Goal: Task Accomplishment & Management: Complete application form

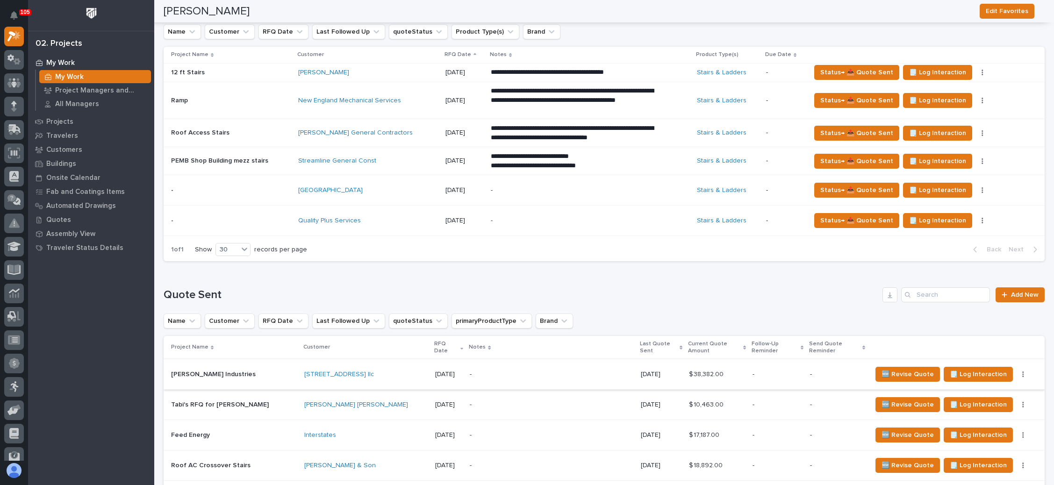
scroll to position [491, 0]
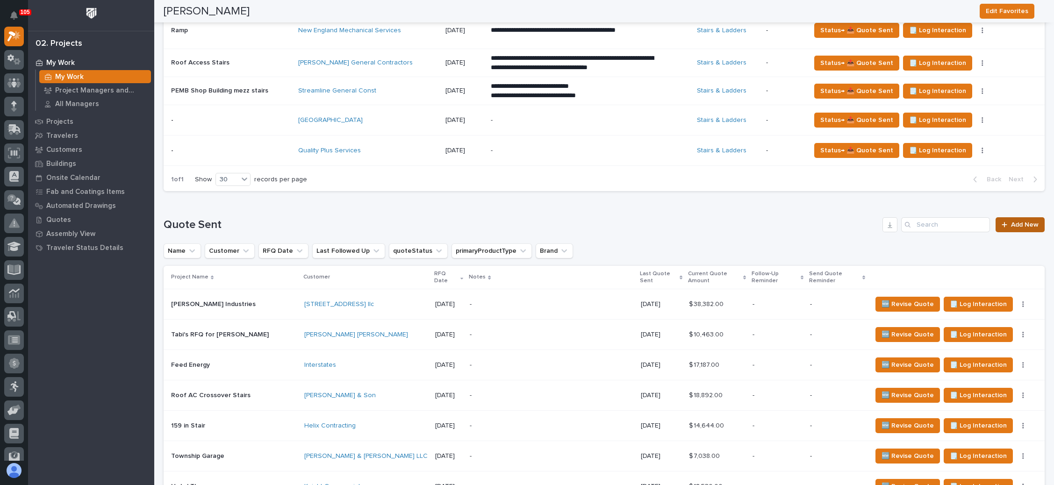
click at [1011, 222] on span "Add New" at bounding box center [1025, 225] width 28 height 7
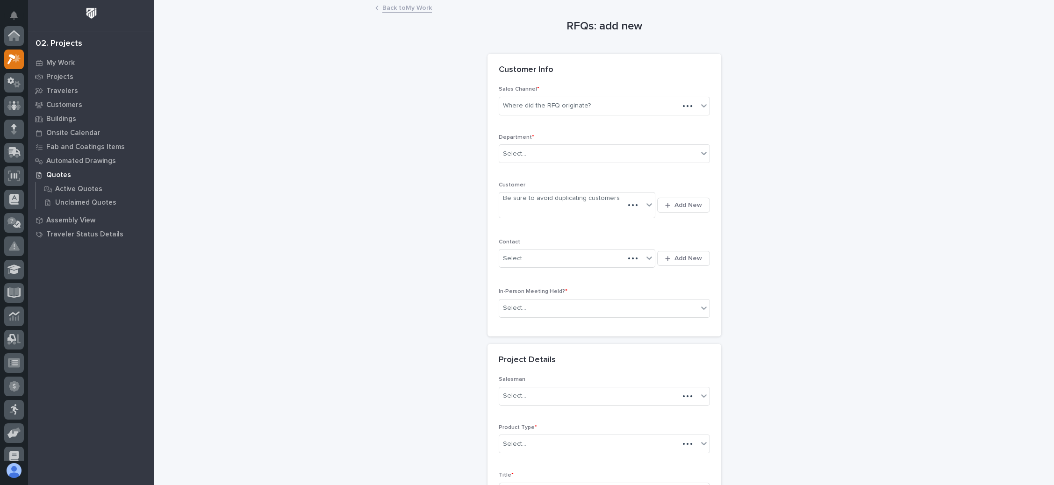
scroll to position [23, 0]
click at [570, 108] on div "Where did the RFQ originate?" at bounding box center [547, 106] width 88 height 10
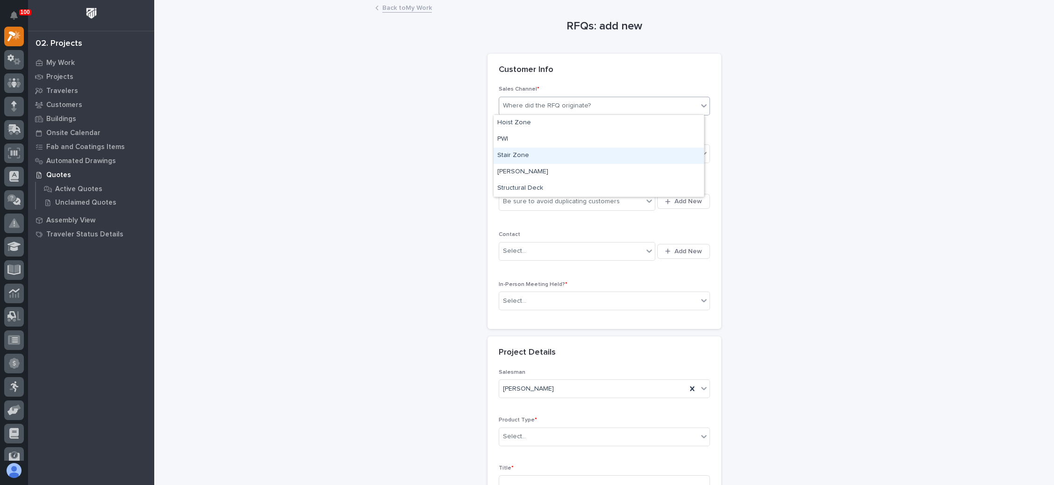
click at [543, 155] on div "Stair Zone" at bounding box center [599, 156] width 210 height 16
click at [547, 155] on div "Select..." at bounding box center [598, 153] width 199 height 15
click at [554, 170] on div "National Sales" at bounding box center [599, 171] width 210 height 16
click at [675, 198] on span "Add New" at bounding box center [689, 201] width 28 height 8
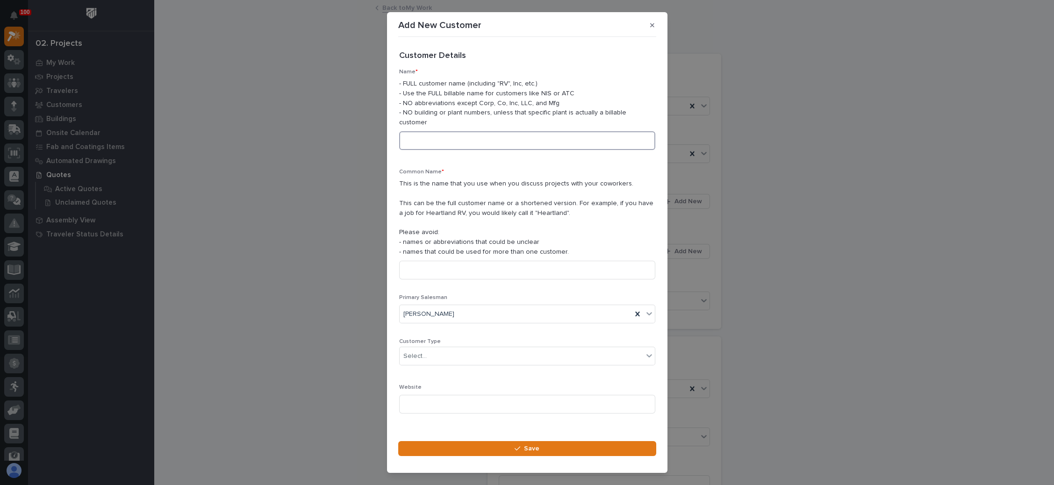
click at [474, 144] on input at bounding box center [527, 140] width 256 height 19
type input "s"
type input "Stone Bridge Iron & Steel"
click at [454, 273] on input at bounding box center [527, 270] width 256 height 19
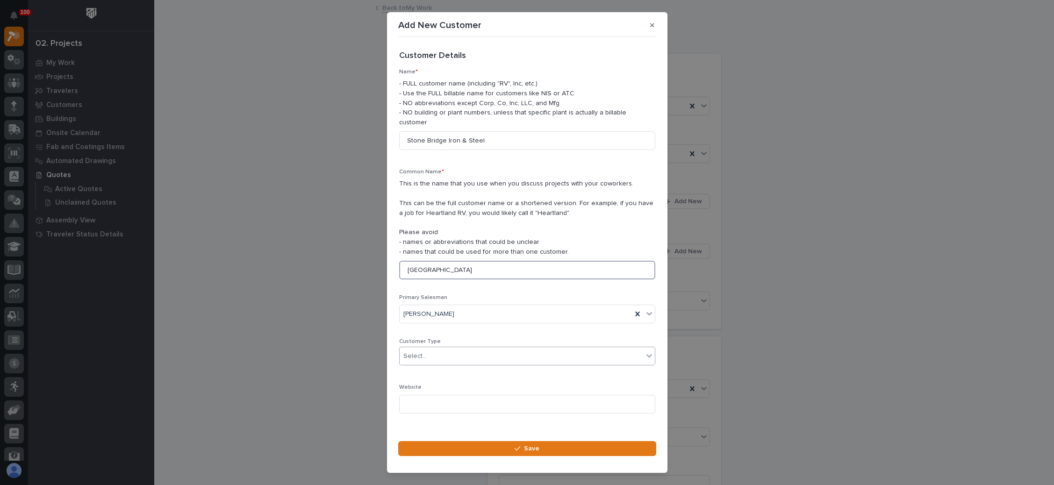
type input "Stone Bridge"
click at [455, 353] on div "Select..." at bounding box center [522, 356] width 244 height 15
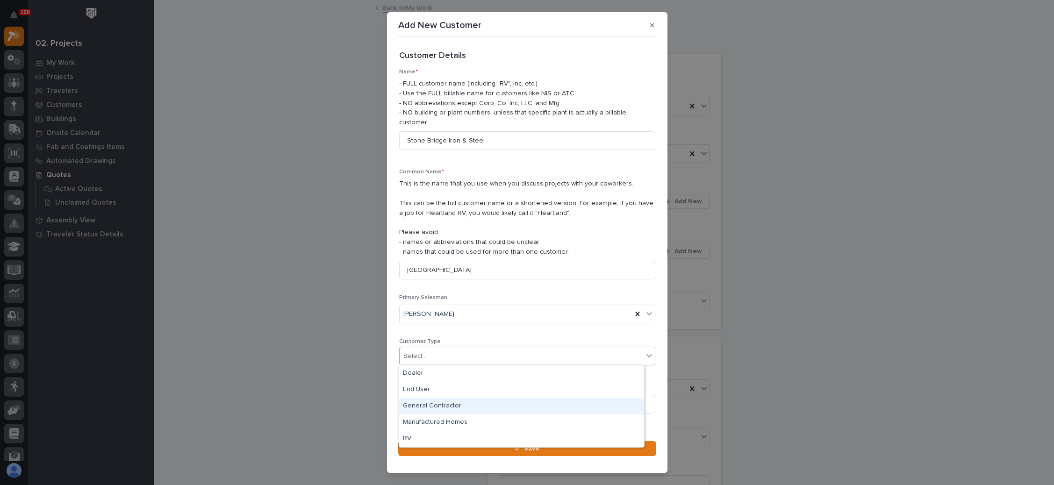
drag, startPoint x: 451, startPoint y: 406, endPoint x: 468, endPoint y: 373, distance: 37.4
click at [452, 406] on div "General Contractor" at bounding box center [521, 406] width 245 height 16
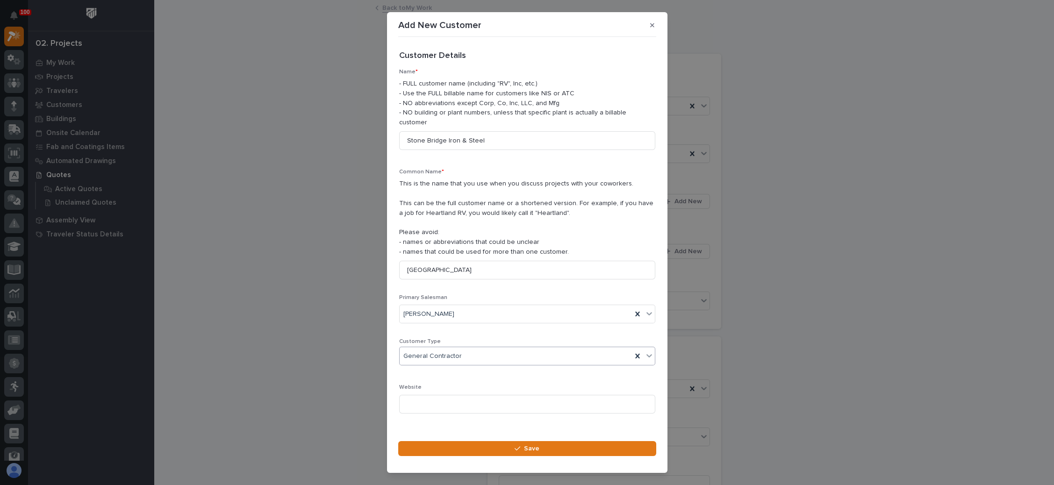
scroll to position [107, 0]
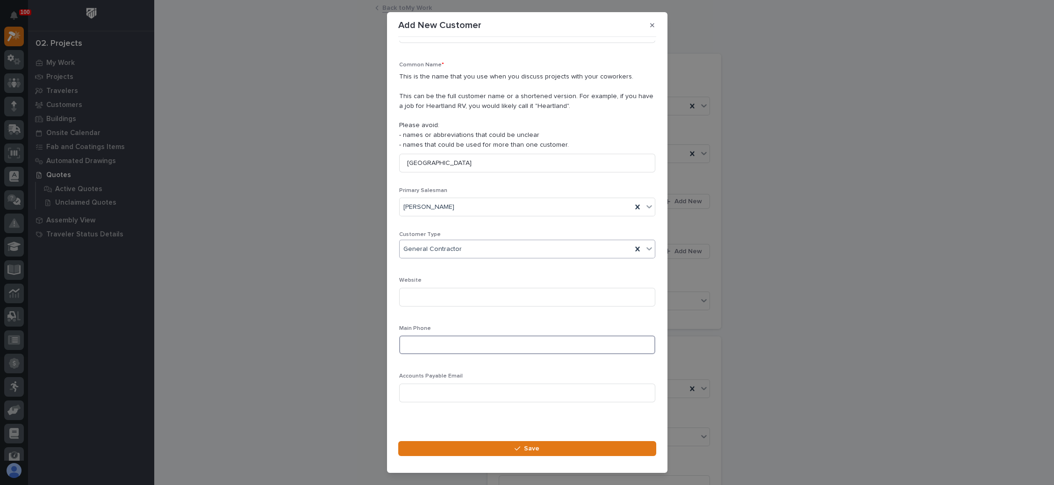
click at [430, 339] on input at bounding box center [527, 345] width 256 height 19
paste input "518.695.3752"
type input "518.695.3752"
click at [468, 390] on input at bounding box center [527, 393] width 256 height 19
paste input "jeff@stonebridgeiron.com"
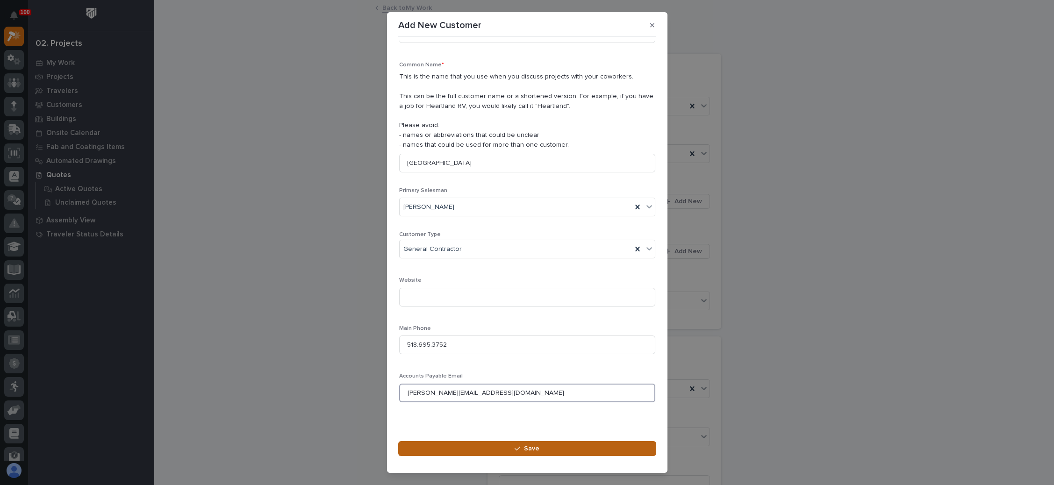
type input "jeff@stonebridgeiron.com"
drag, startPoint x: 522, startPoint y: 446, endPoint x: 528, endPoint y: 439, distance: 8.9
click at [522, 446] on div "button" at bounding box center [519, 449] width 9 height 7
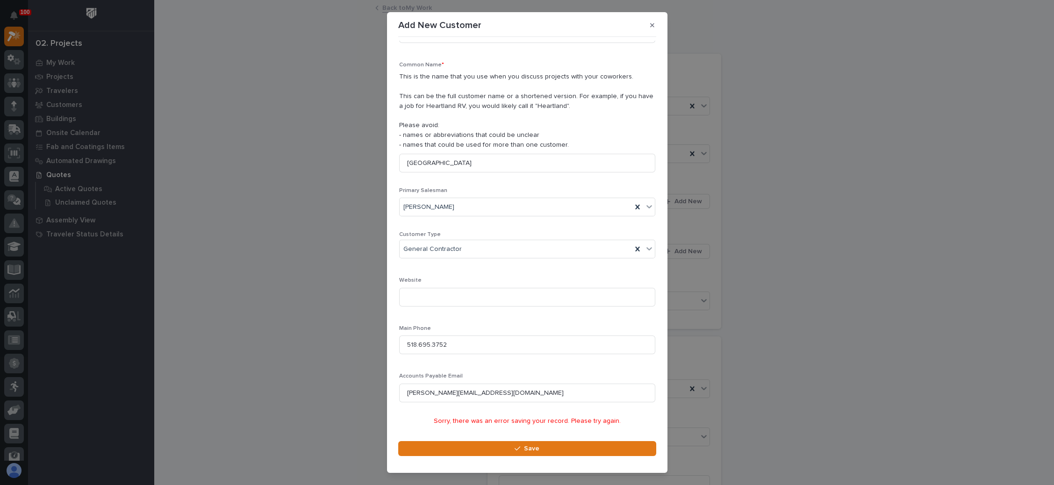
scroll to position [108, 0]
click at [540, 448] on button "Save" at bounding box center [527, 448] width 258 height 15
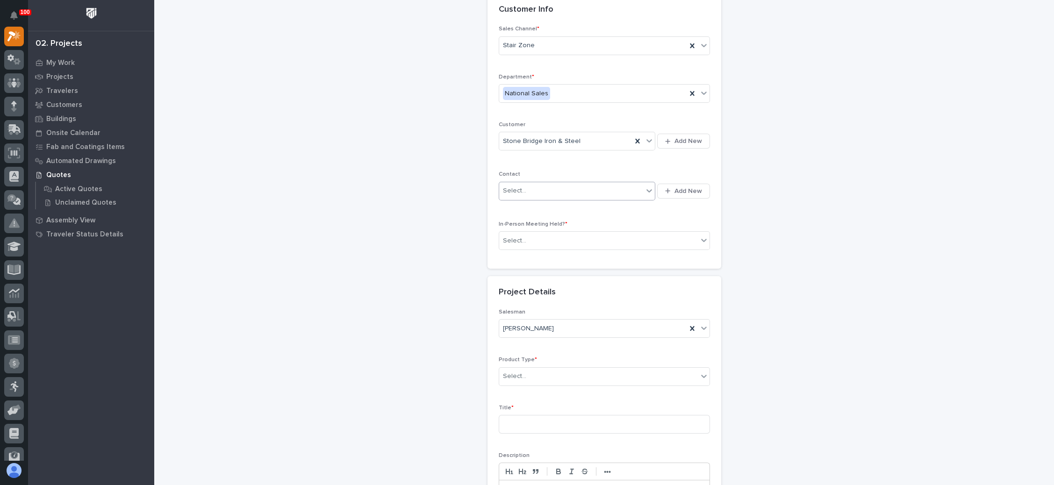
scroll to position [70, 0]
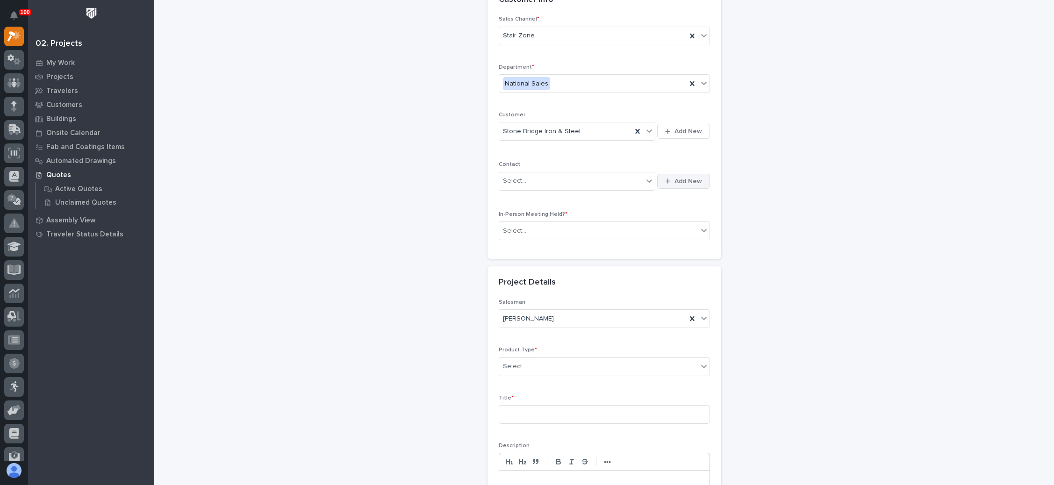
click at [675, 183] on span "Add New" at bounding box center [689, 181] width 28 height 8
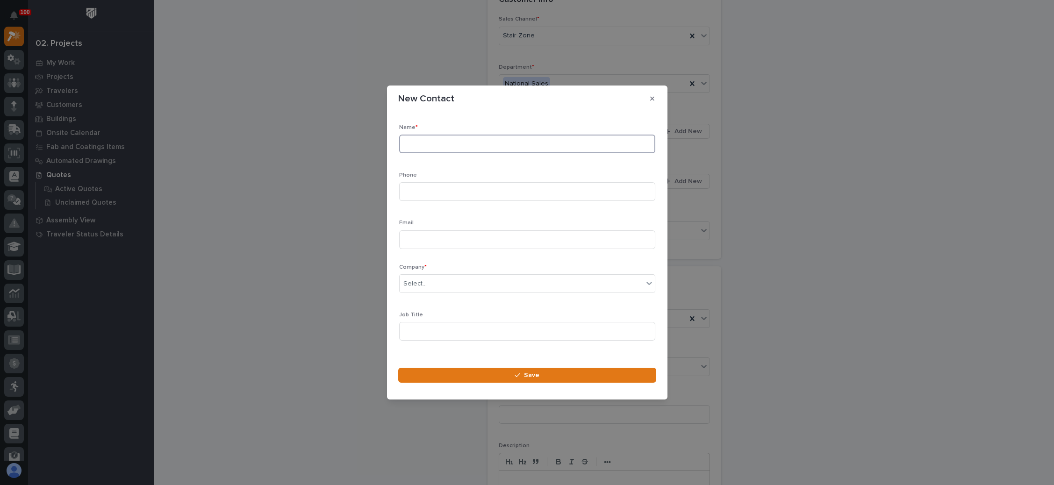
click at [468, 149] on input at bounding box center [527, 144] width 256 height 19
type input "Jeff Madigan"
click at [429, 193] on input at bounding box center [527, 191] width 256 height 19
paste input "518.695.3752"
type input "518.695.3752"
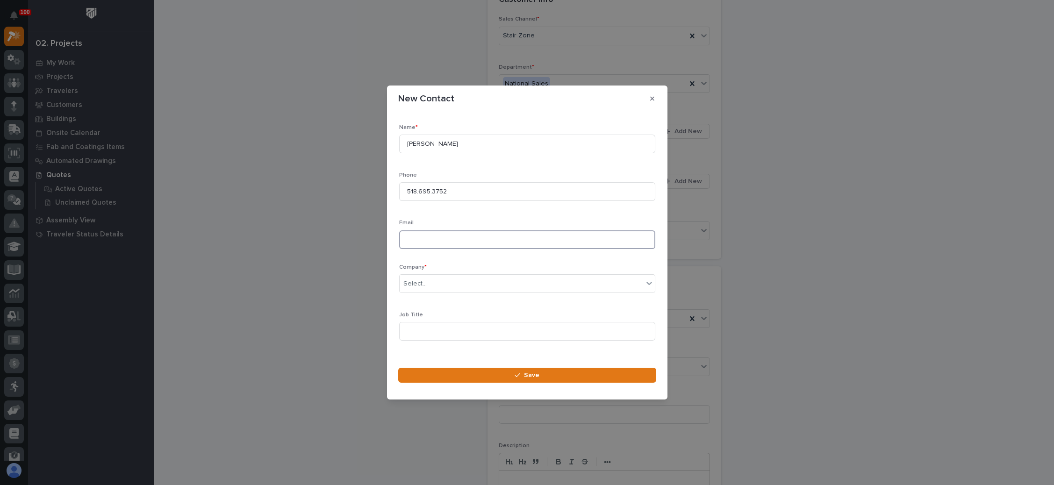
click at [455, 236] on input at bounding box center [527, 239] width 256 height 19
paste input "jeff@stonebridgeiron.com"
type input "jeff@stonebridgeiron.com"
click at [497, 285] on div "Select..." at bounding box center [522, 283] width 244 height 15
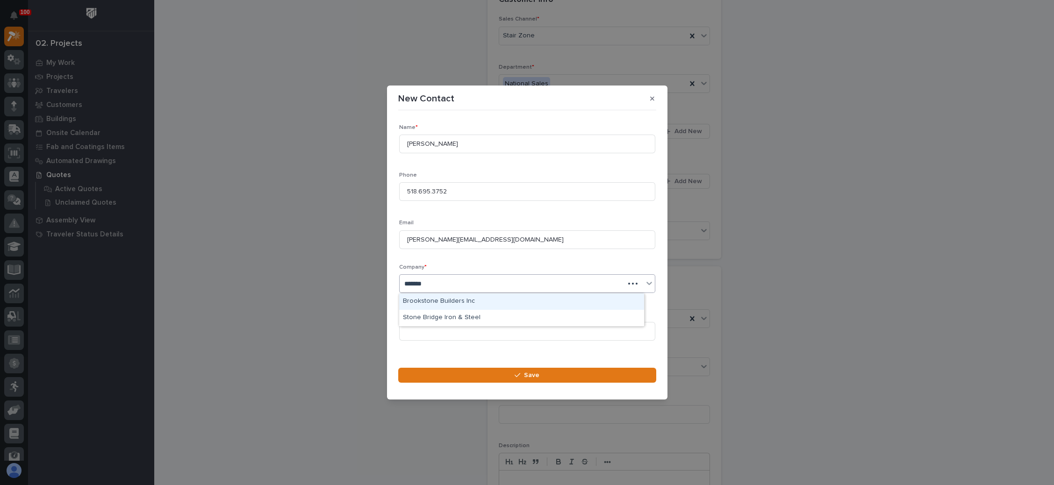
type input "********"
click at [502, 301] on div "Stone Bridge Iron & Steel" at bounding box center [521, 302] width 245 height 16
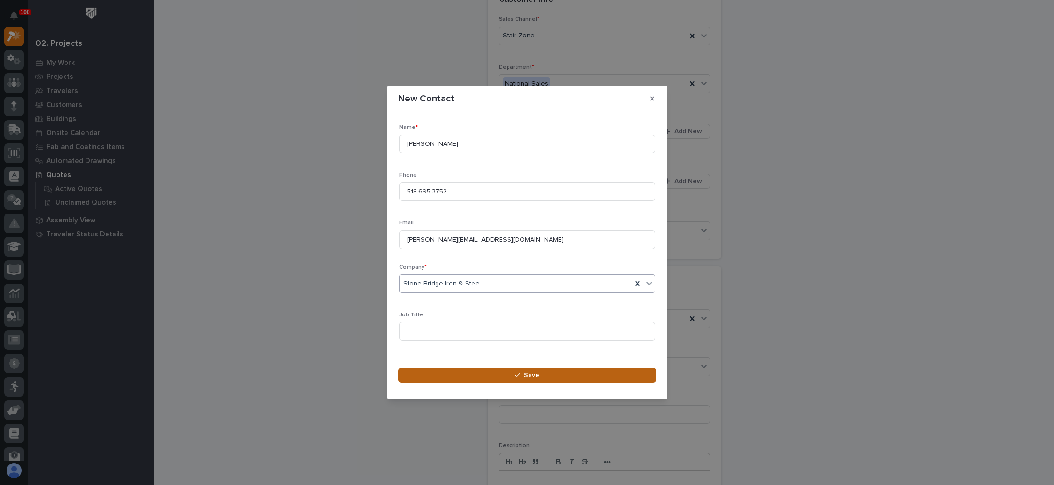
click at [531, 372] on span "Save" at bounding box center [531, 375] width 15 height 8
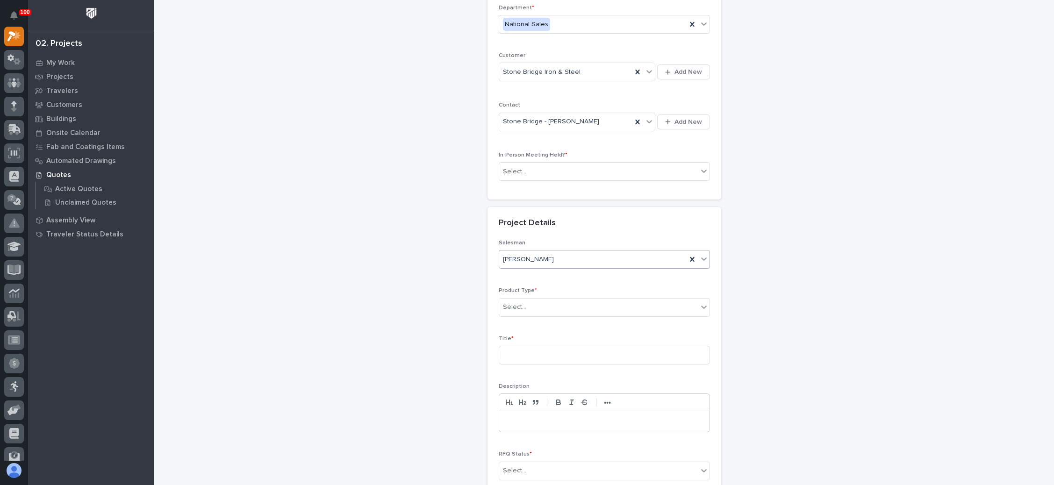
scroll to position [140, 0]
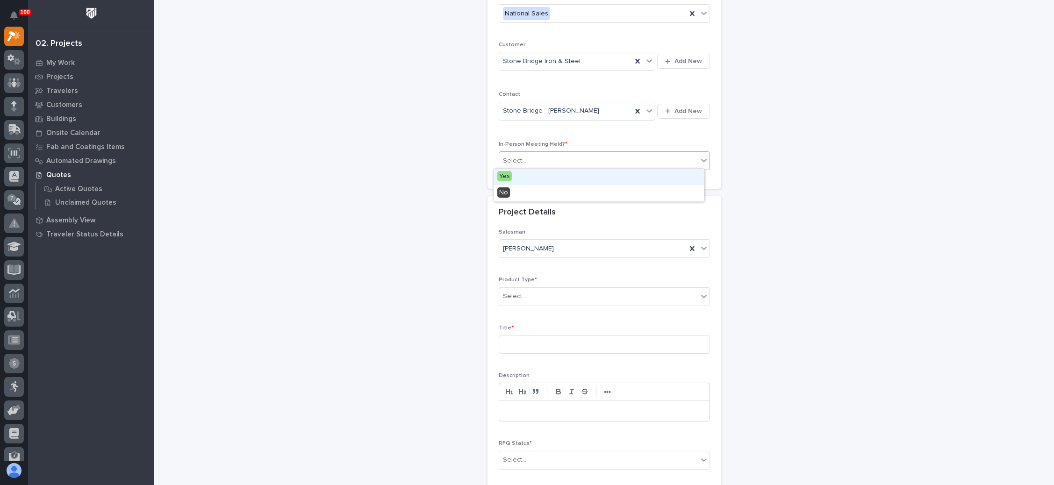
drag, startPoint x: 668, startPoint y: 164, endPoint x: 630, endPoint y: 180, distance: 41.1
click at [668, 164] on div "Select..." at bounding box center [598, 160] width 199 height 15
click at [616, 192] on div "No" at bounding box center [599, 193] width 210 height 16
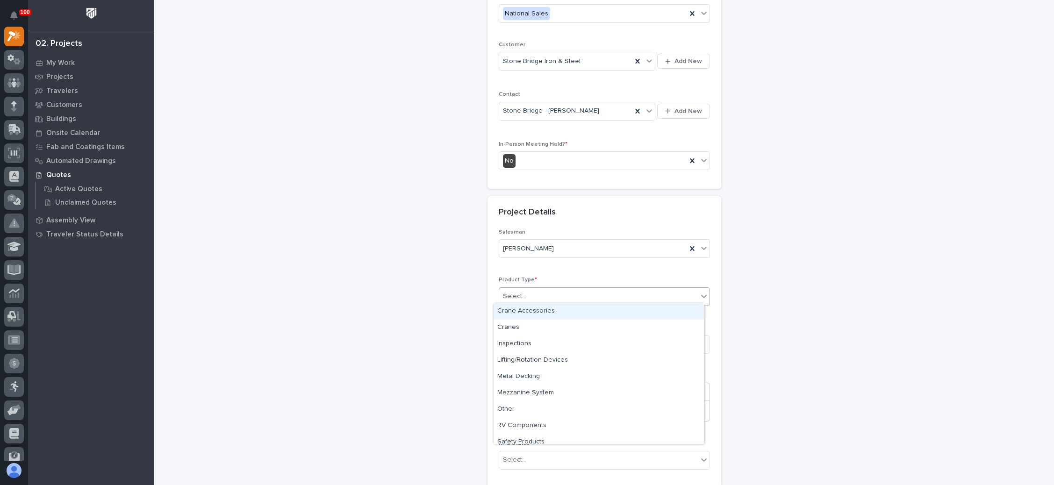
click at [608, 295] on div "Select..." at bounding box center [598, 296] width 199 height 15
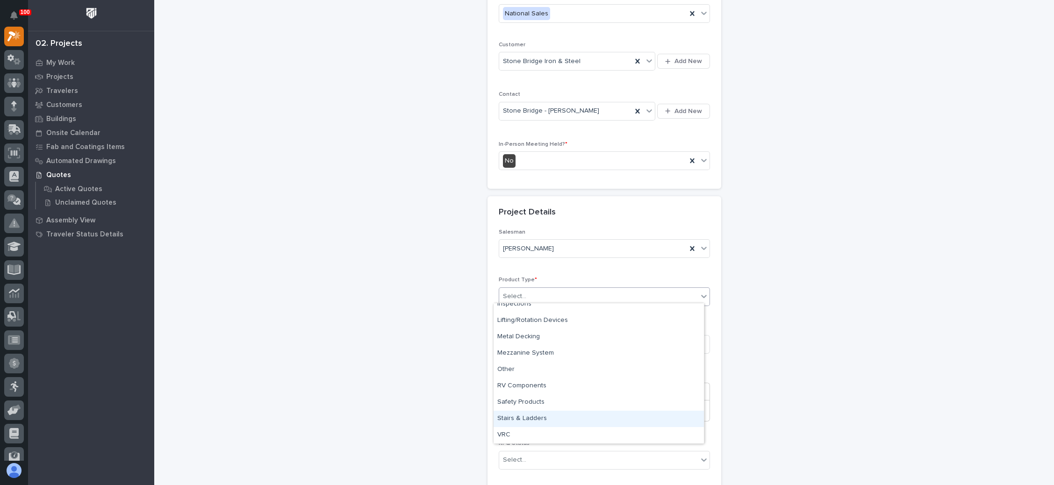
click at [579, 417] on div "Stairs & Ladders" at bounding box center [599, 419] width 210 height 16
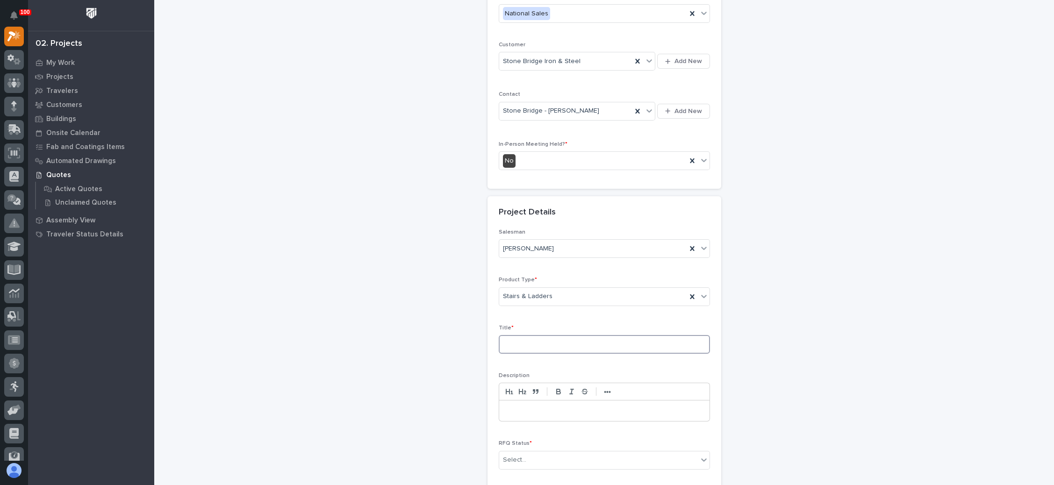
click at [566, 338] on input at bounding box center [604, 344] width 211 height 19
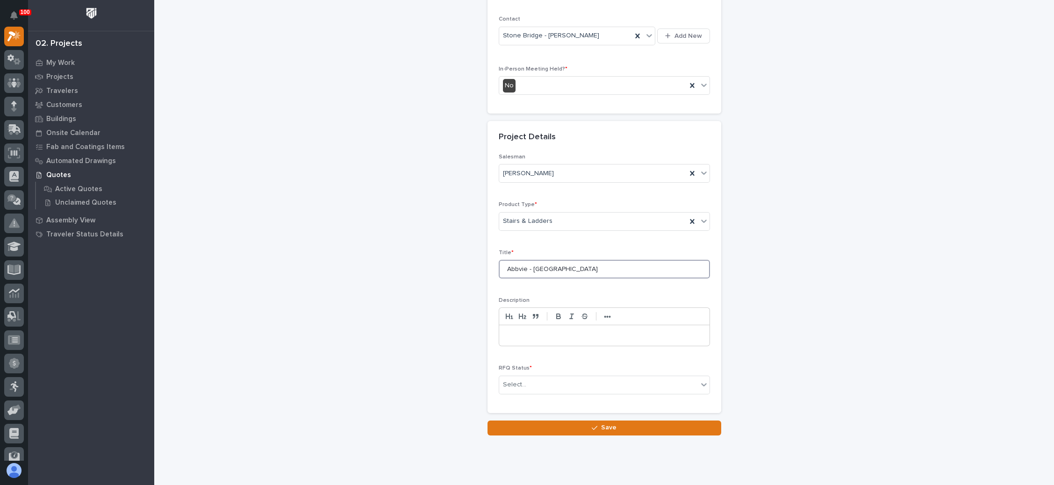
scroll to position [235, 0]
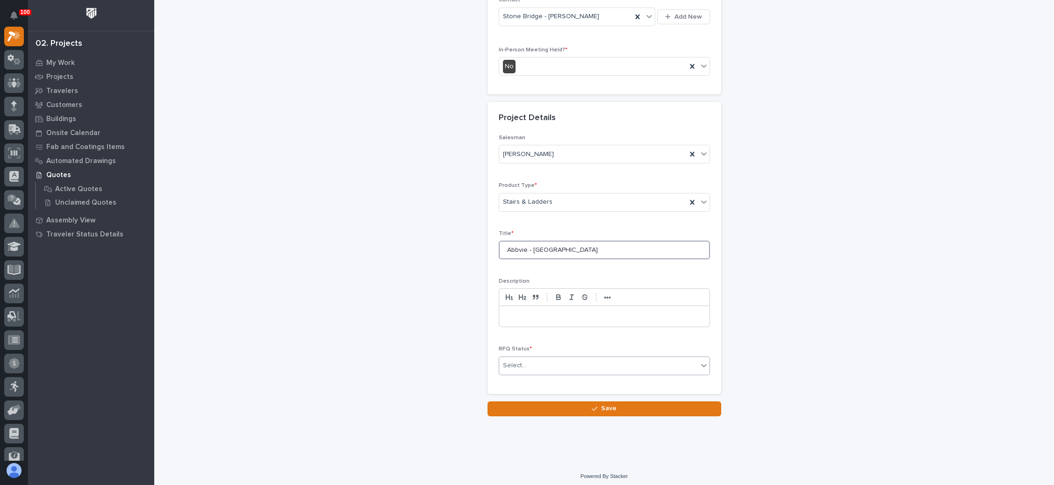
type input "Abbvie - [GEOGRAPHIC_DATA]"
click at [562, 359] on div "Select..." at bounding box center [598, 365] width 199 height 15
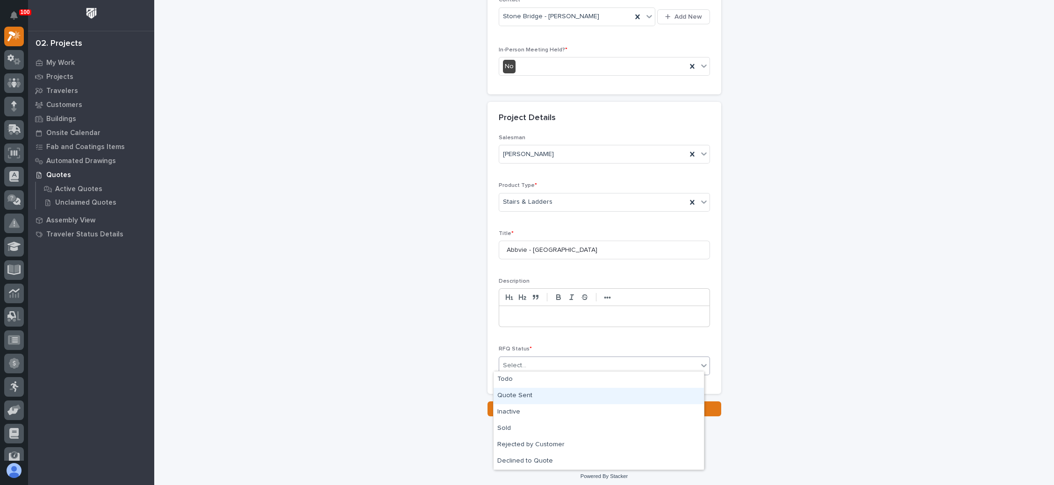
click at [548, 395] on div "Quote Sent" at bounding box center [599, 396] width 210 height 16
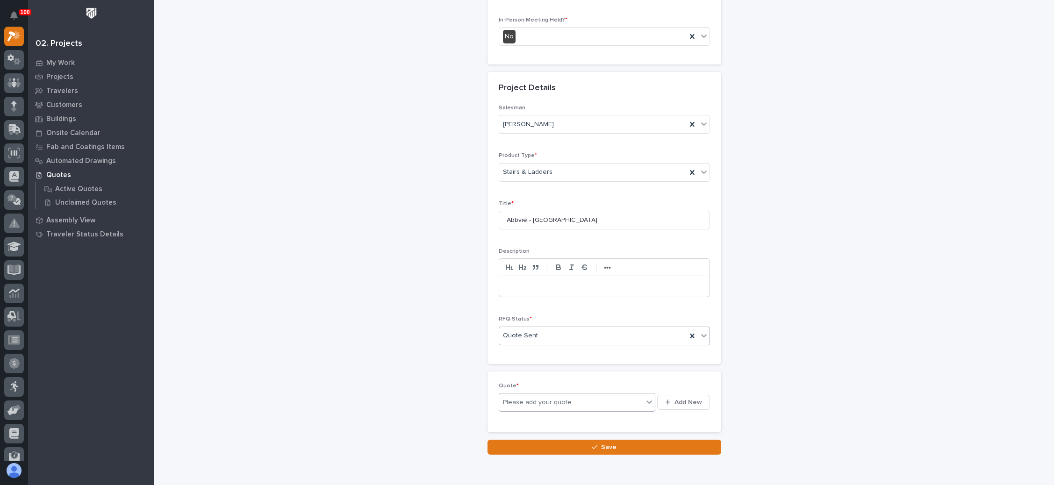
scroll to position [269, 0]
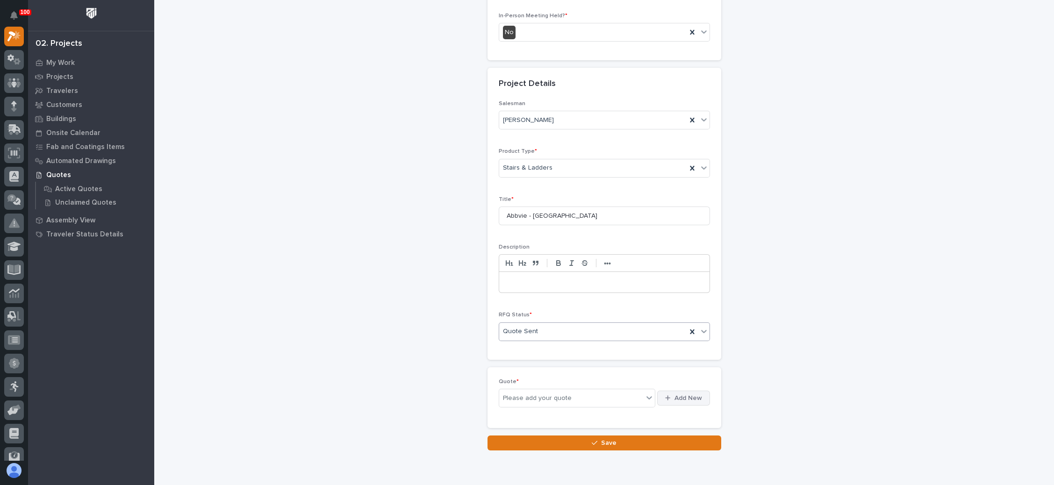
click at [676, 394] on span "Add New" at bounding box center [689, 398] width 28 height 8
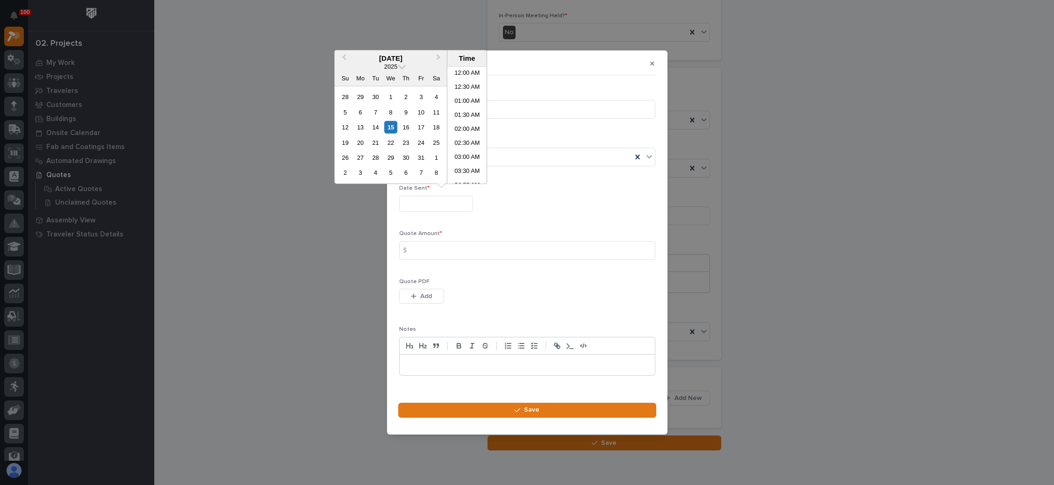
click at [435, 208] on input "text" at bounding box center [436, 204] width 74 height 16
click at [390, 127] on div "15" at bounding box center [390, 127] width 13 height 13
type input "**********"
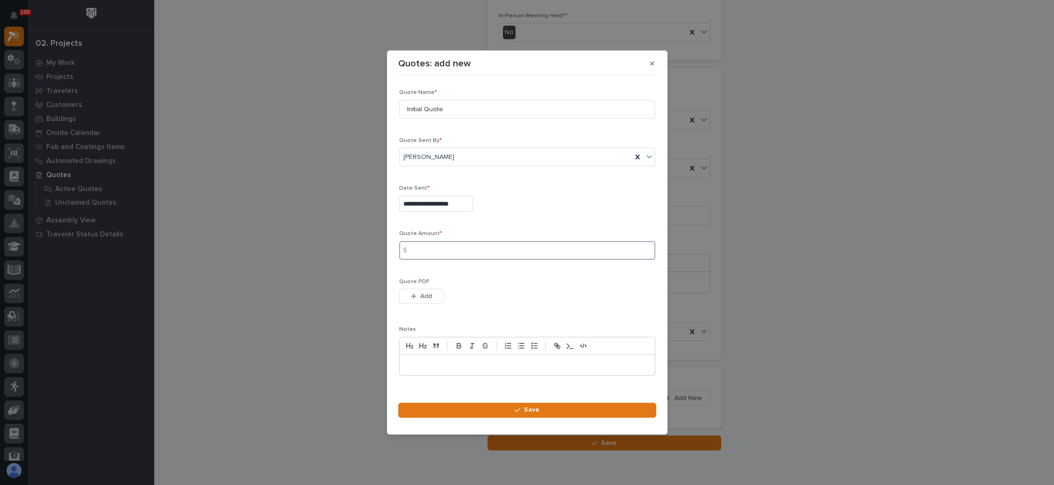
drag, startPoint x: 433, startPoint y: 245, endPoint x: 466, endPoint y: 245, distance: 32.7
click at [433, 245] on input at bounding box center [527, 250] width 256 height 19
type input "64575"
click at [421, 294] on span "Add" at bounding box center [426, 296] width 12 height 8
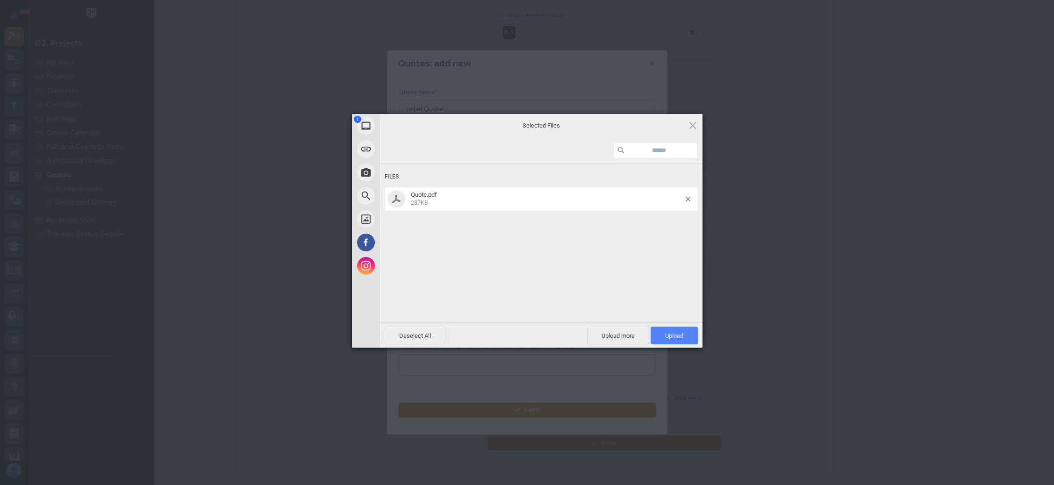
click at [667, 328] on span "Upload 1" at bounding box center [674, 336] width 47 height 18
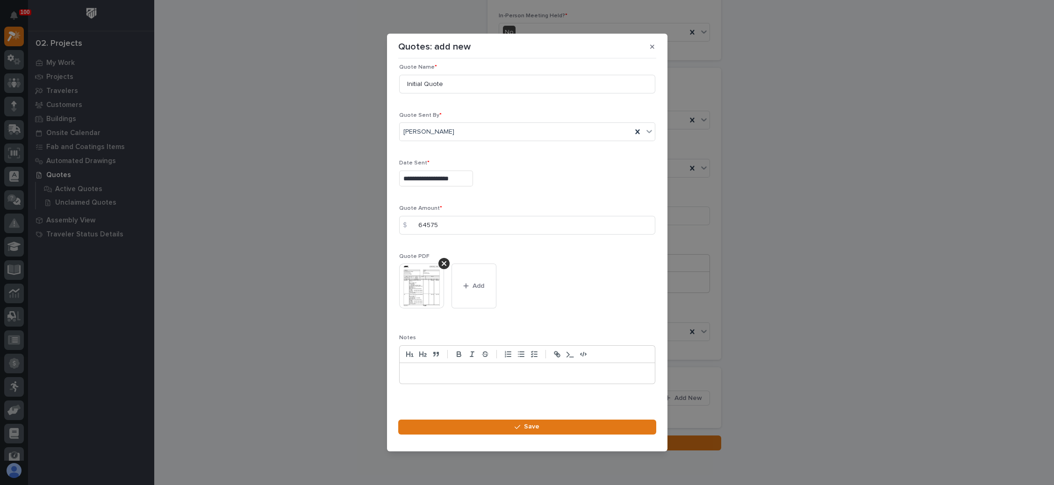
scroll to position [13, 0]
click at [528, 423] on span "Save" at bounding box center [531, 427] width 15 height 8
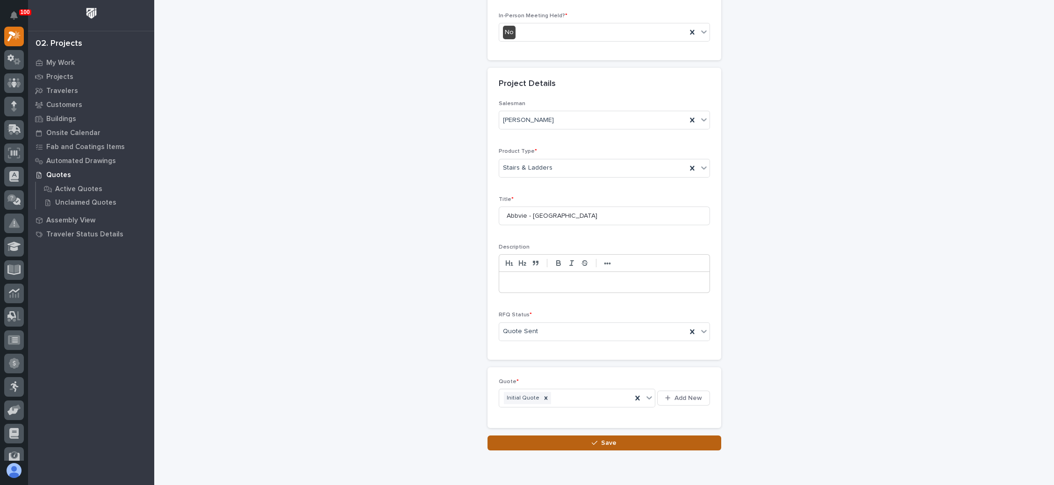
click at [589, 436] on button "Save" at bounding box center [605, 443] width 234 height 15
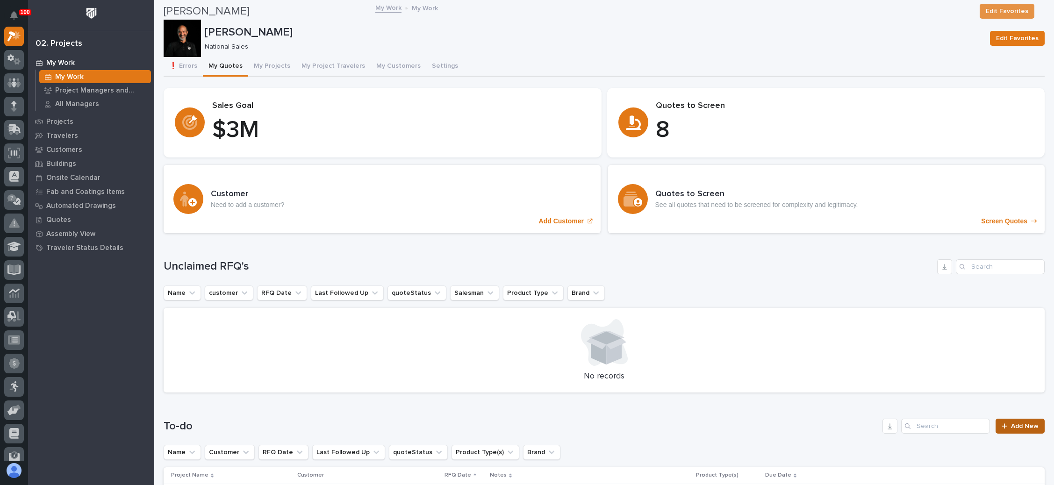
scroll to position [210, 0]
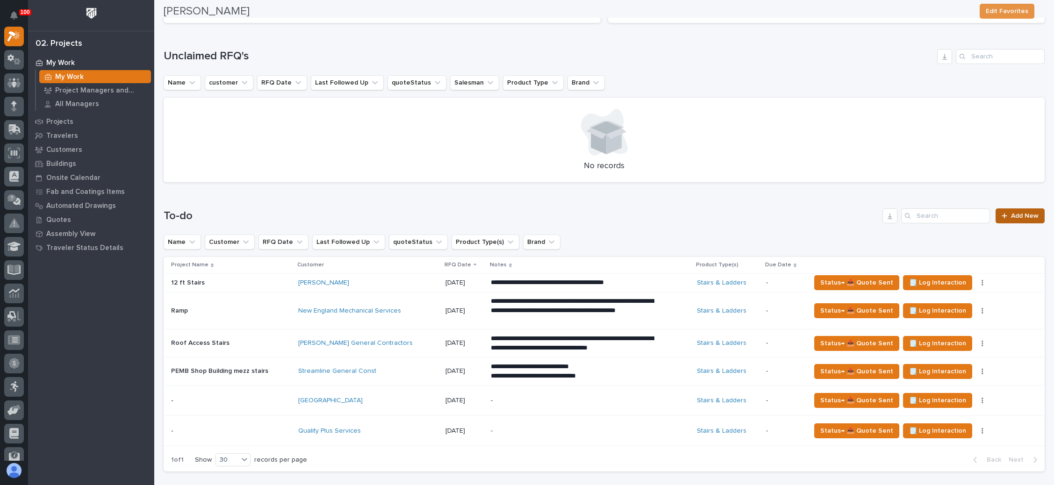
click at [1011, 213] on span "Add New" at bounding box center [1025, 216] width 28 height 7
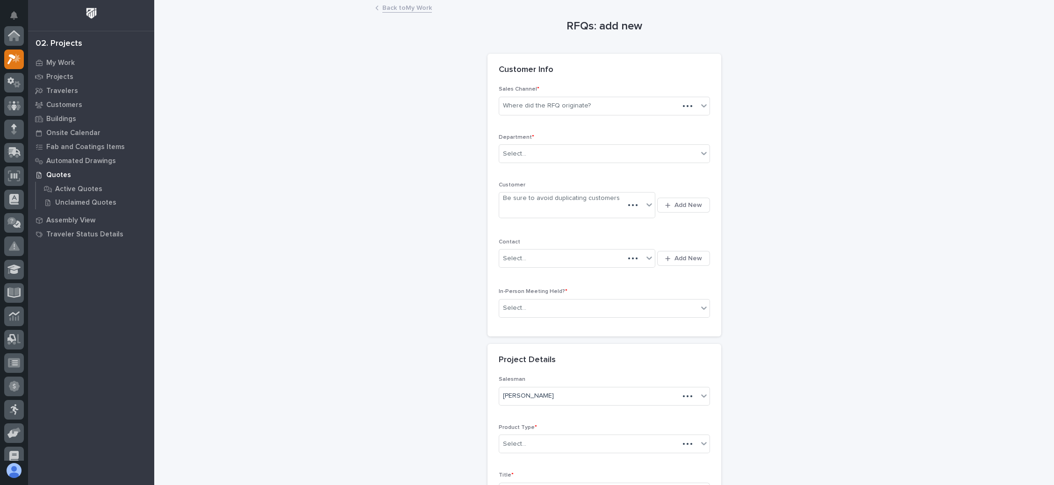
scroll to position [23, 0]
click at [563, 111] on div "Where did the RFQ originate?" at bounding box center [598, 105] width 199 height 15
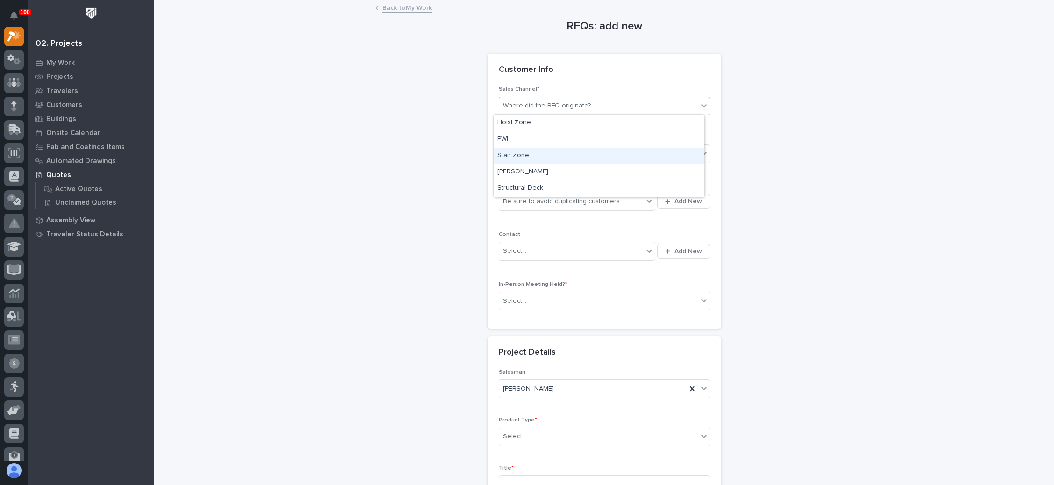
click at [550, 163] on div "Stair Zone" at bounding box center [599, 156] width 210 height 16
click at [564, 155] on div "Select..." at bounding box center [598, 153] width 199 height 15
click at [548, 174] on div "National Sales" at bounding box center [599, 171] width 210 height 16
click at [572, 194] on div "Be sure to avoid duplicating customers" at bounding box center [571, 201] width 144 height 15
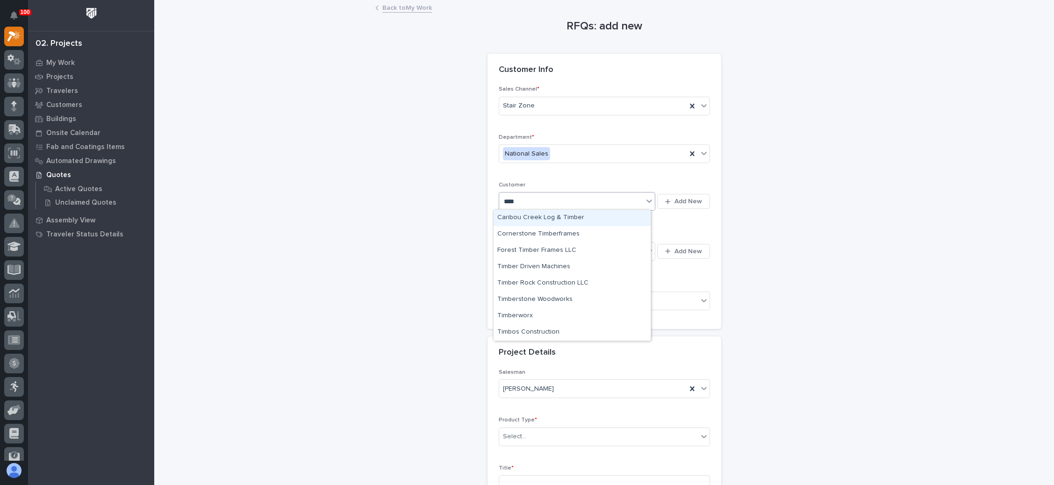
type input "*****"
click at [565, 217] on div "Timbos Construction" at bounding box center [572, 218] width 157 height 16
click at [569, 250] on div "Select..." at bounding box center [571, 251] width 144 height 15
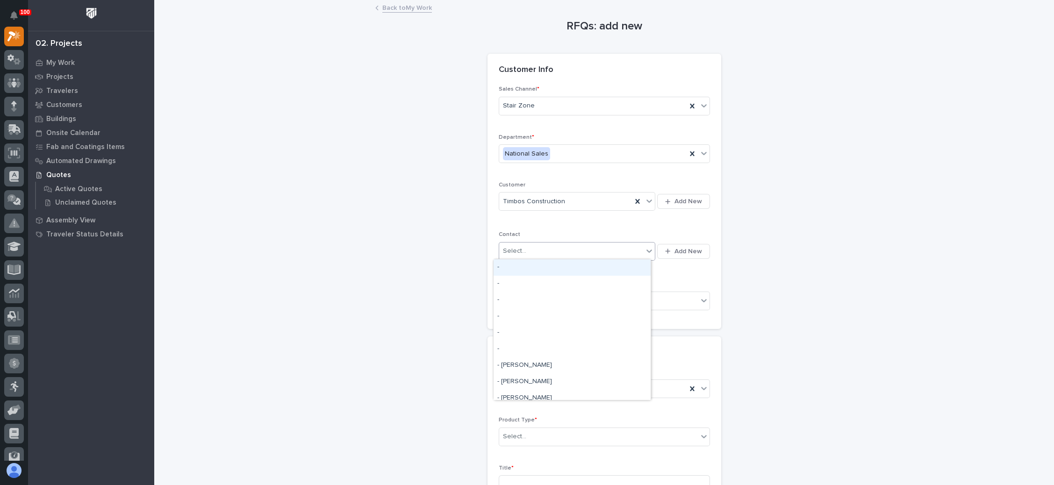
type input "*"
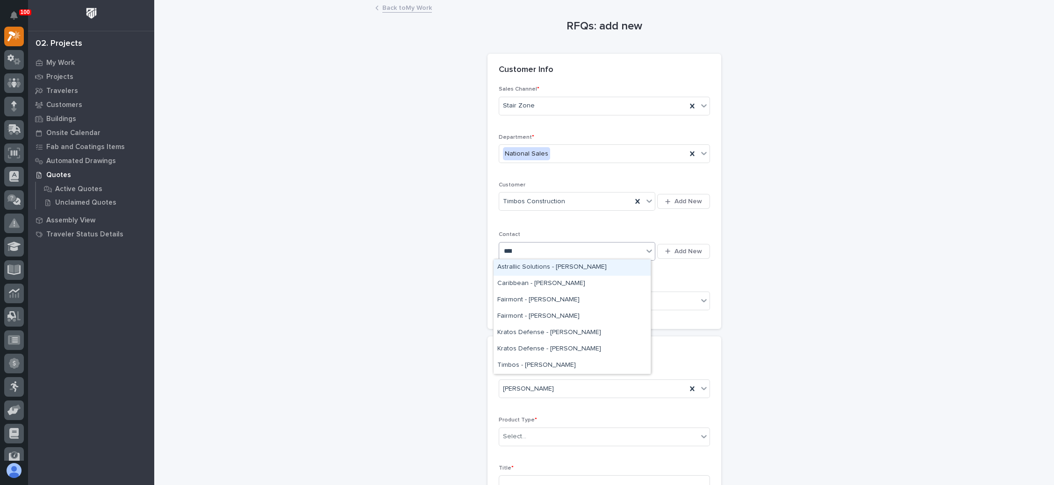
type input "*****"
click at [569, 265] on div "Timbos - Faith Moore" at bounding box center [572, 267] width 157 height 16
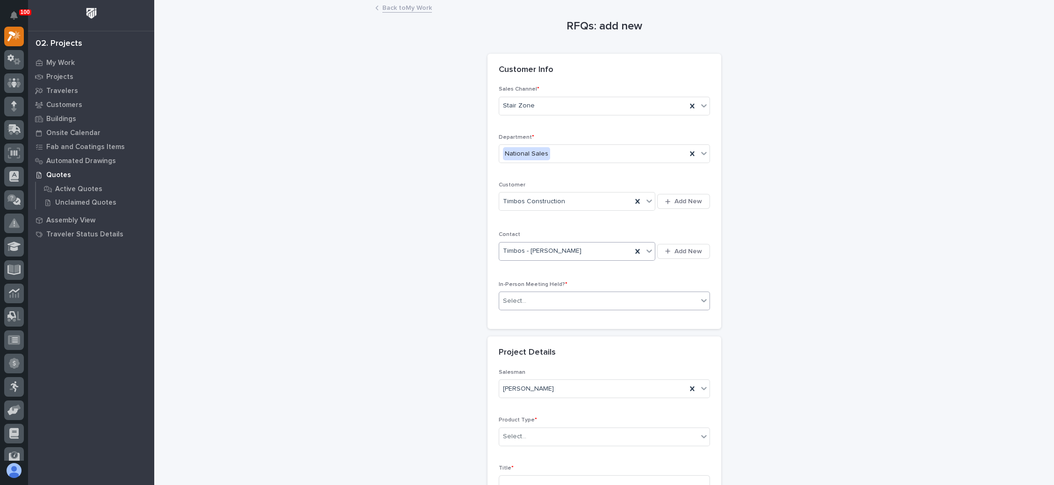
click at [557, 296] on div "Select..." at bounding box center [598, 301] width 199 height 15
click at [550, 338] on div "No" at bounding box center [599, 333] width 210 height 16
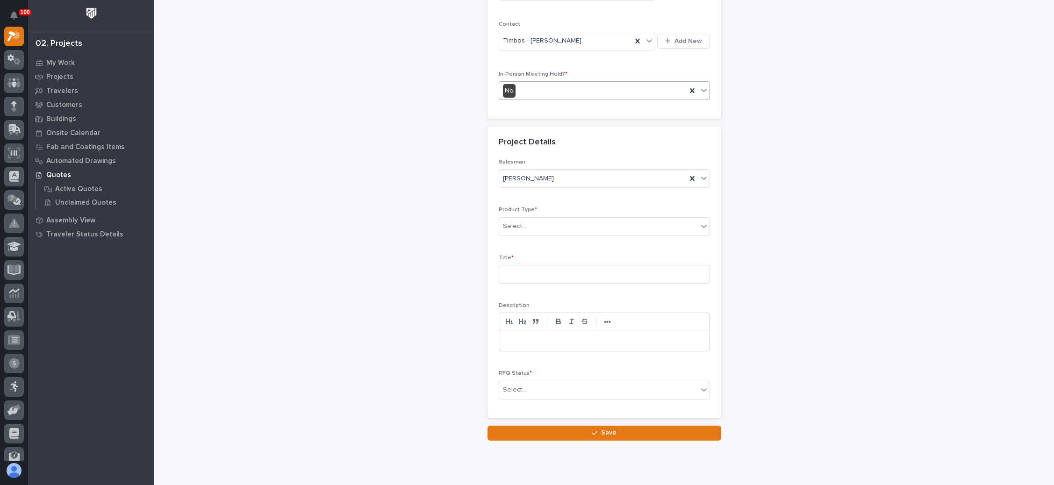
scroll to position [235, 0]
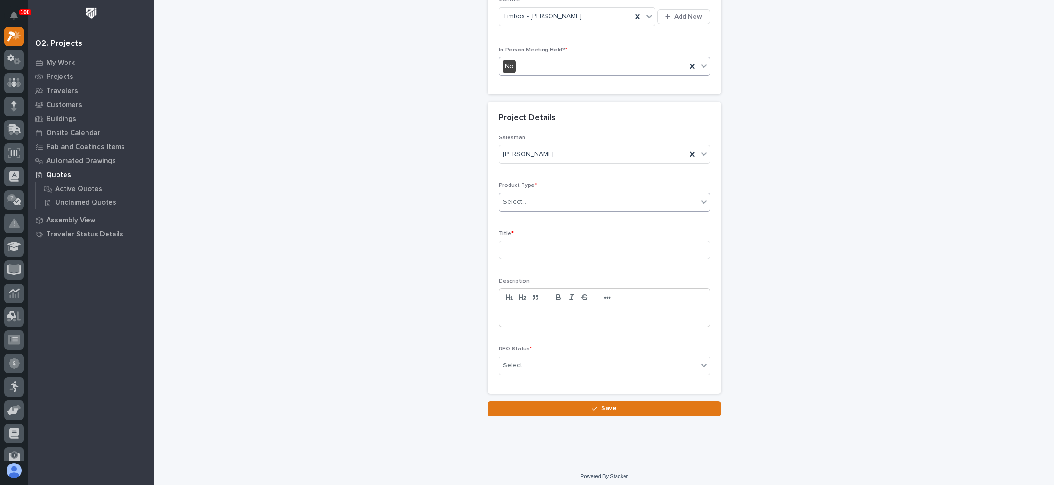
click at [557, 200] on div "Select..." at bounding box center [598, 201] width 199 height 15
click at [550, 327] on div "Stairs & Ladders" at bounding box center [599, 325] width 210 height 16
click at [0, 0] on div at bounding box center [0, 0] width 0 height 0
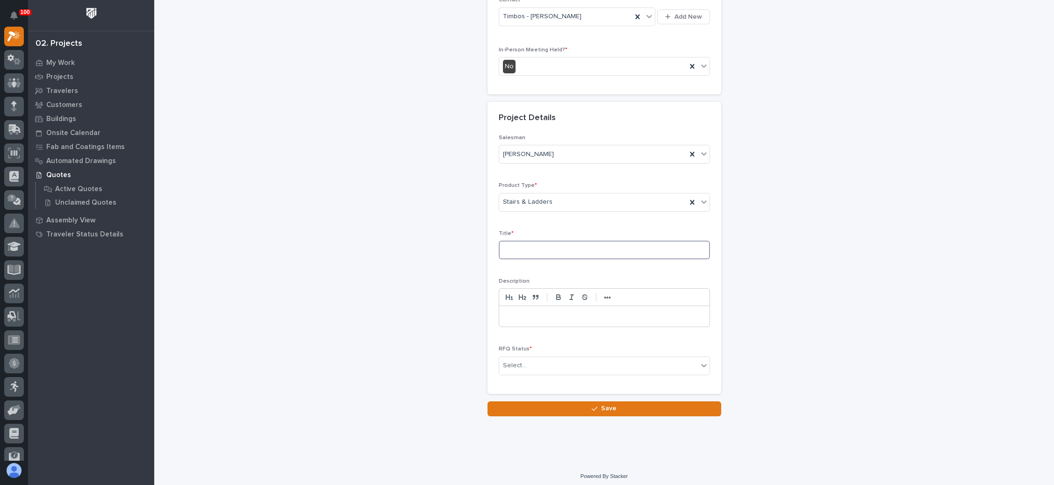
click at [576, 252] on input at bounding box center [604, 250] width 211 height 19
paste input "Vicksburg Bridge Commission - [GEOGRAPHIC_DATA]"
type input "Vicksburg Bridge Commission - [GEOGRAPHIC_DATA]"
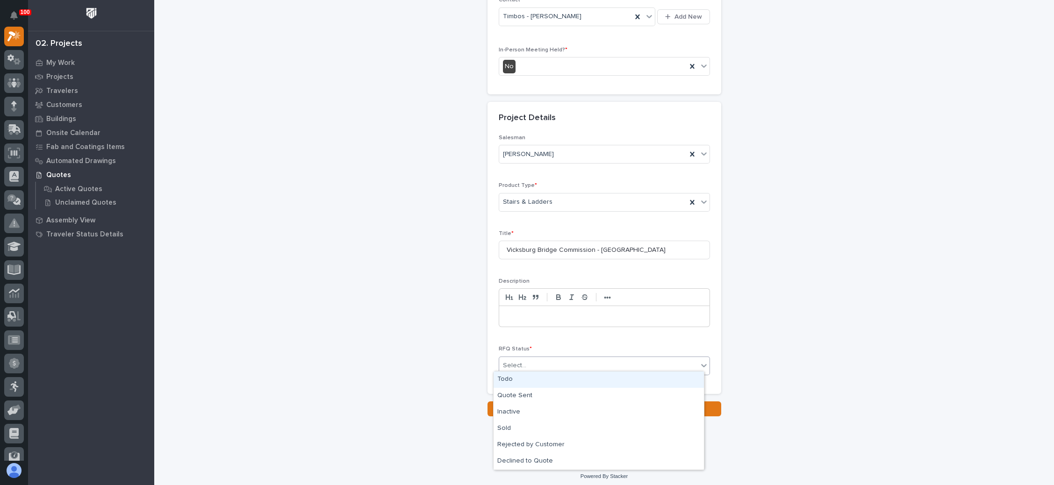
click at [570, 360] on div "Select..." at bounding box center [598, 365] width 199 height 15
click at [547, 379] on div "Todo" at bounding box center [599, 380] width 210 height 16
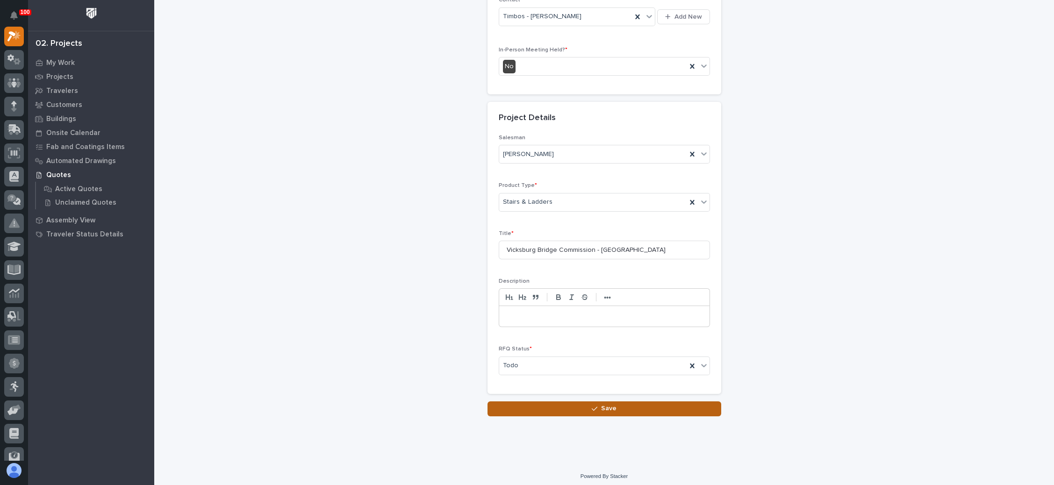
click at [595, 406] on div "button" at bounding box center [596, 409] width 9 height 7
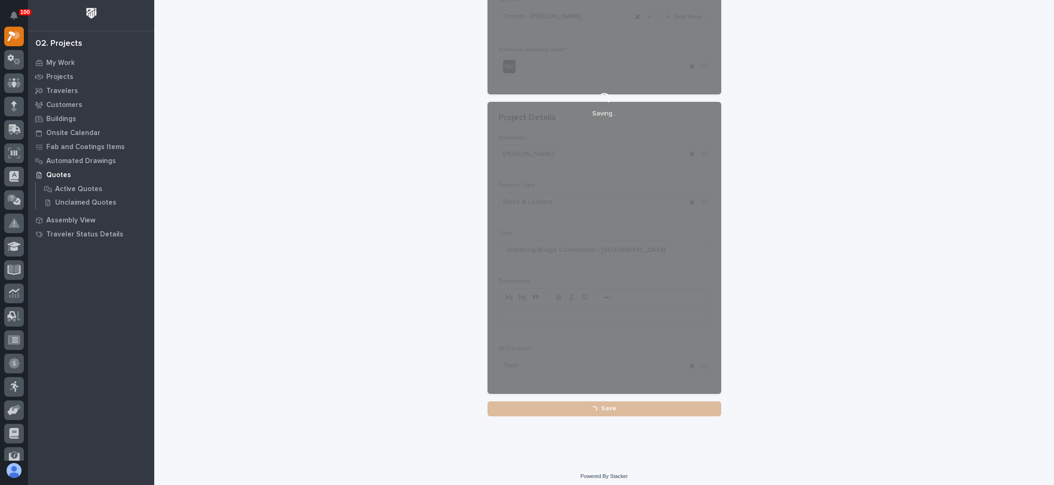
scroll to position [94, 0]
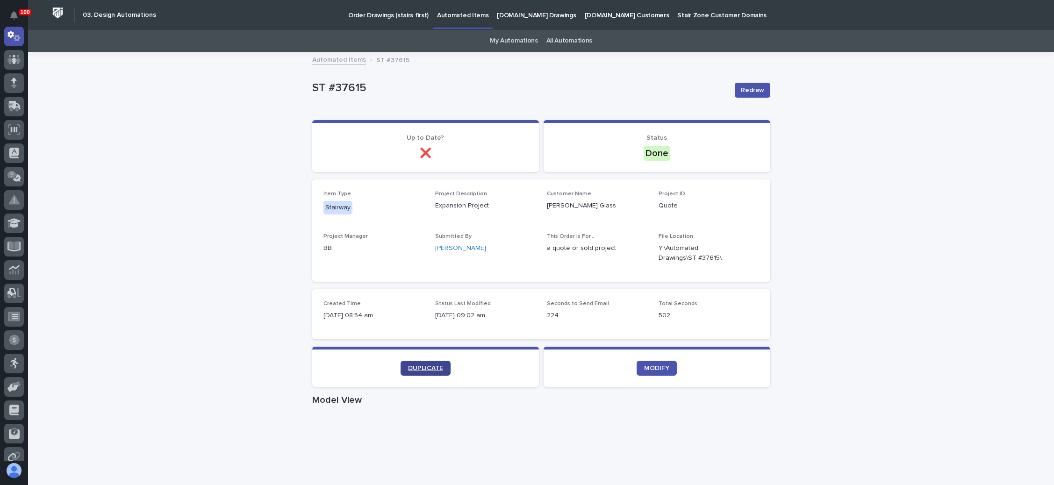
click at [425, 365] on span "DUPLICATE" at bounding box center [425, 368] width 35 height 7
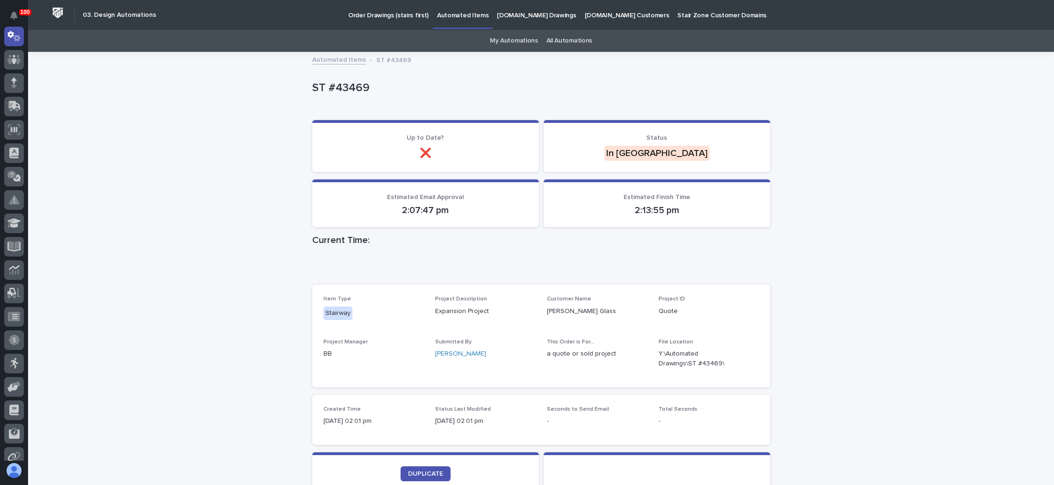
click at [179, 136] on div "Loading... Saving… Loading... Saving… ST #43469 ST #43469 Sorry, there was an e…" at bounding box center [541, 328] width 1026 height 550
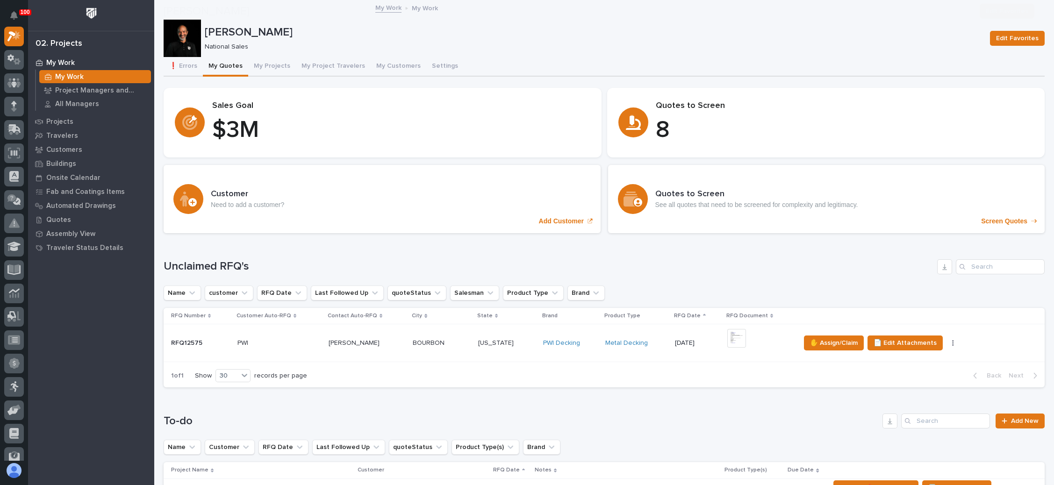
scroll to position [491, 0]
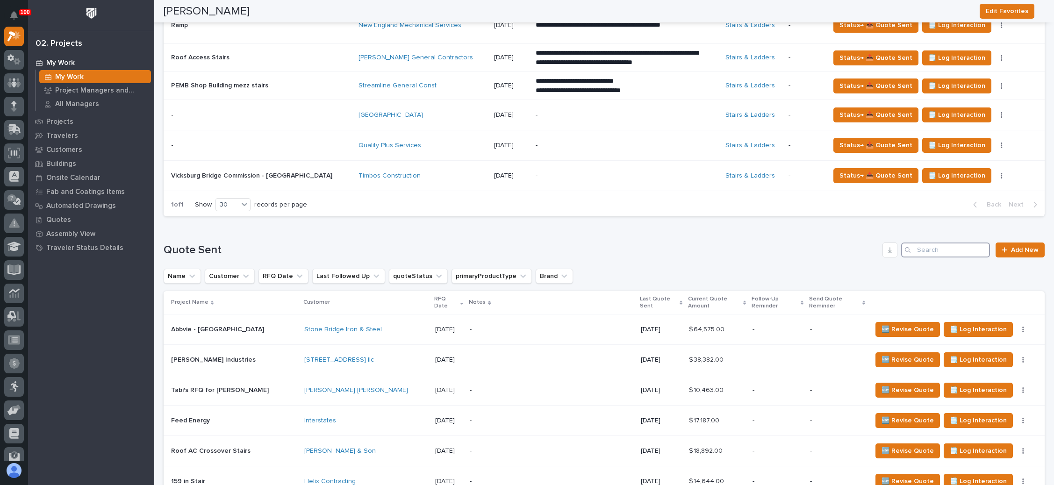
click at [930, 250] on input "Search" at bounding box center [945, 250] width 89 height 15
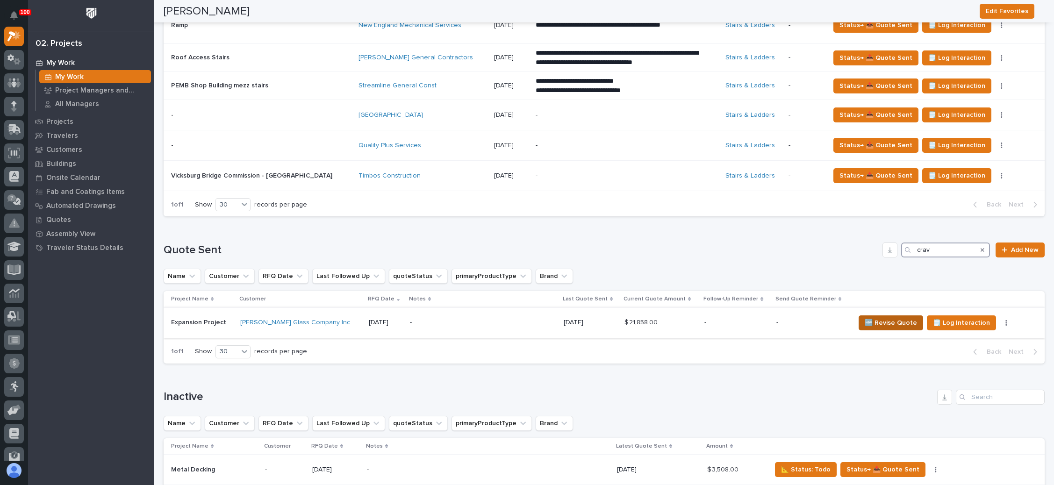
type input "crav"
click at [865, 320] on span "🆕 Revise Quote" at bounding box center [891, 322] width 52 height 11
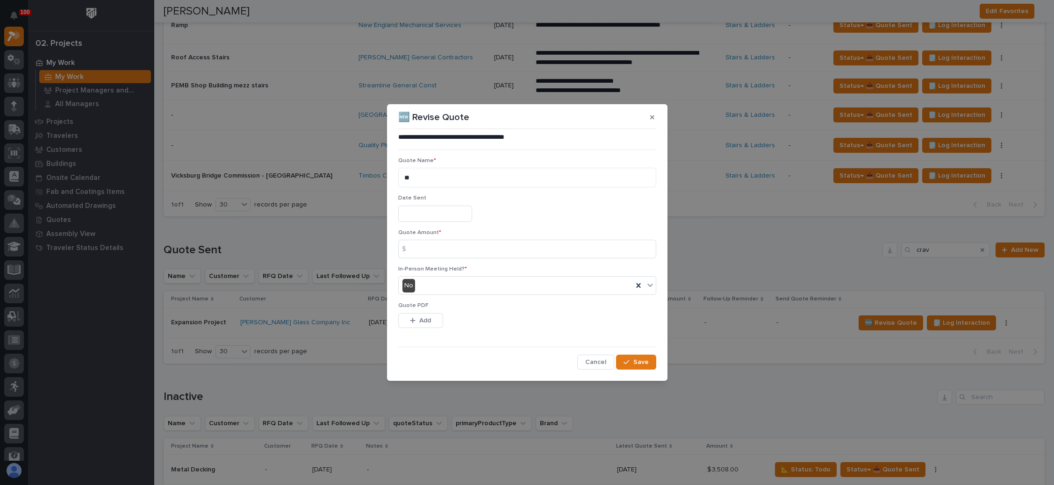
click at [447, 217] on input "text" at bounding box center [435, 214] width 74 height 16
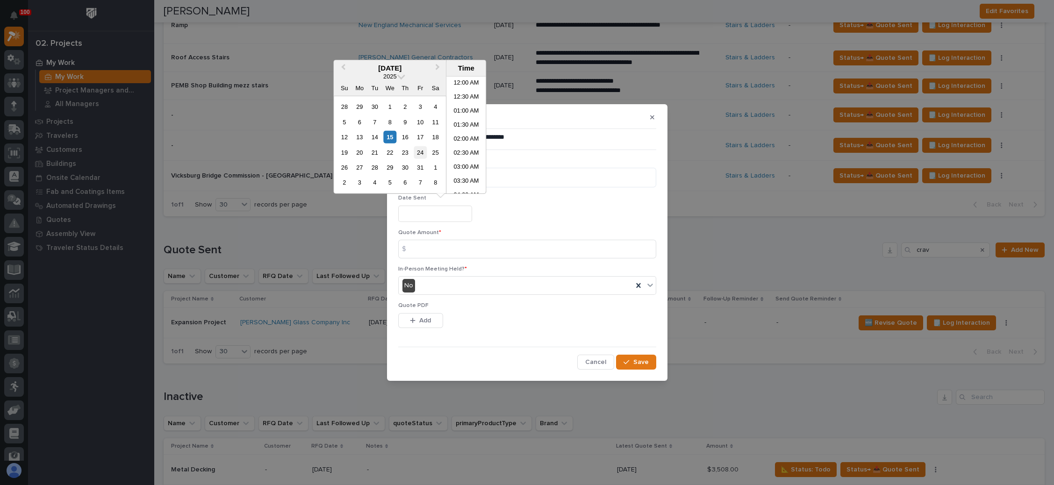
scroll to position [341, 0]
click at [387, 134] on div "15" at bounding box center [390, 137] width 13 height 13
type input "**********"
drag, startPoint x: 435, startPoint y: 245, endPoint x: 475, endPoint y: 245, distance: 39.7
click at [435, 245] on input at bounding box center [527, 249] width 258 height 19
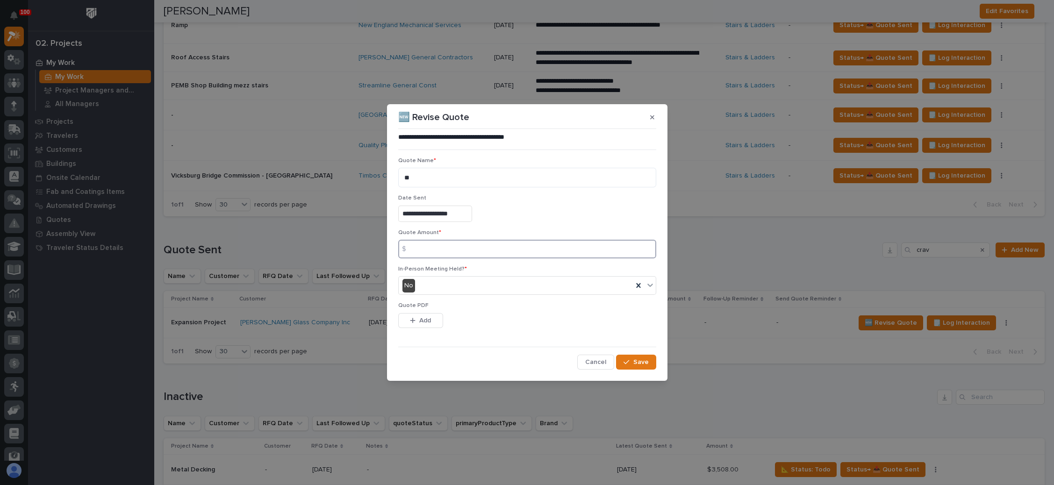
click at [492, 246] on input at bounding box center [527, 249] width 258 height 19
type input "22040"
click at [420, 319] on span "Add" at bounding box center [425, 321] width 12 height 8
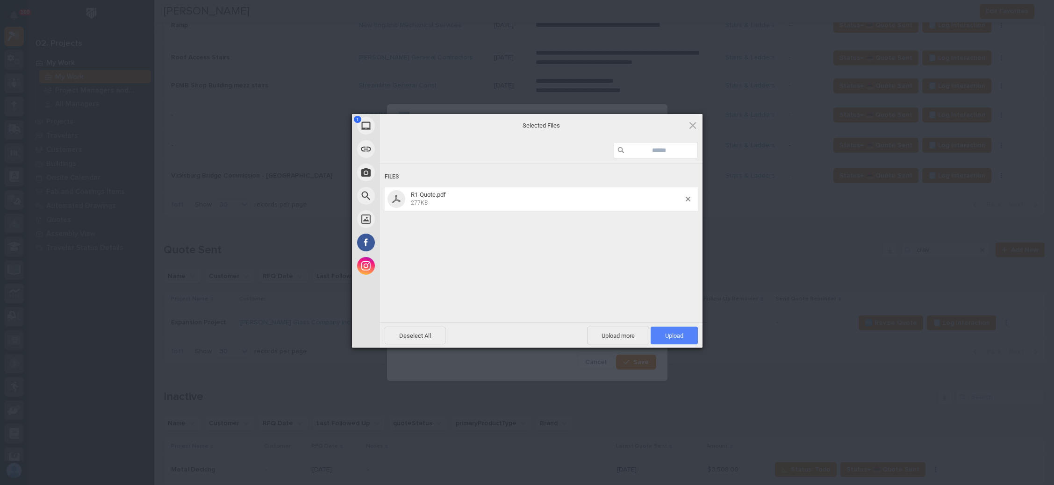
click at [668, 331] on span "Upload 1" at bounding box center [674, 336] width 47 height 18
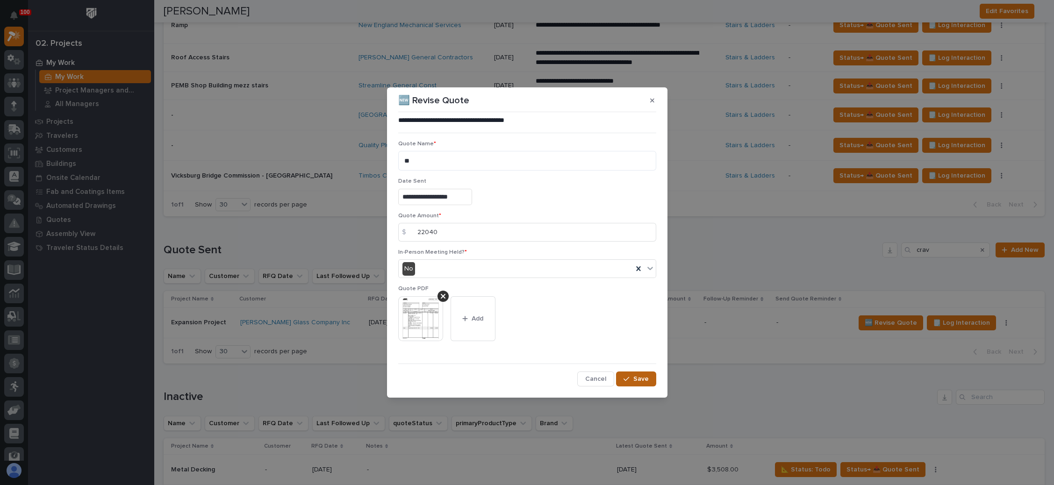
click at [635, 375] on span "Save" at bounding box center [640, 379] width 15 height 8
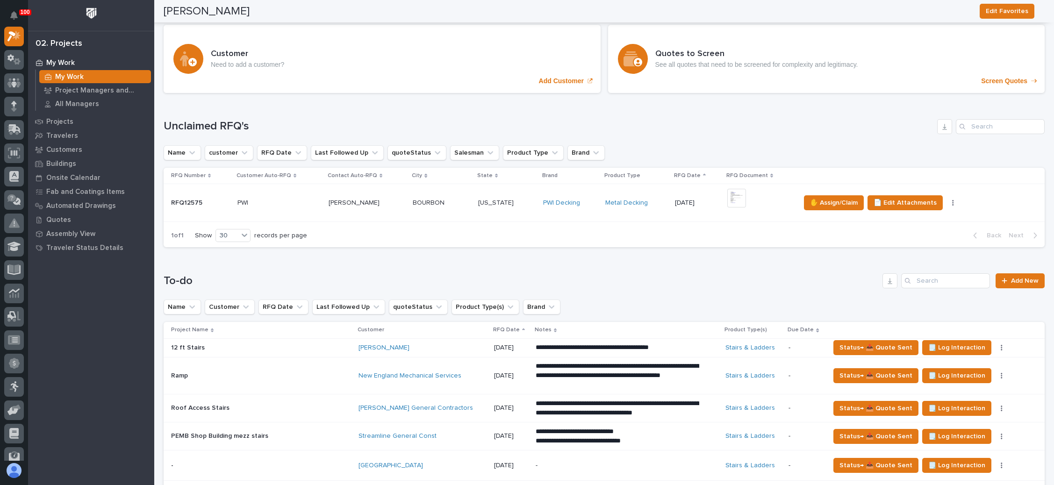
scroll to position [0, 0]
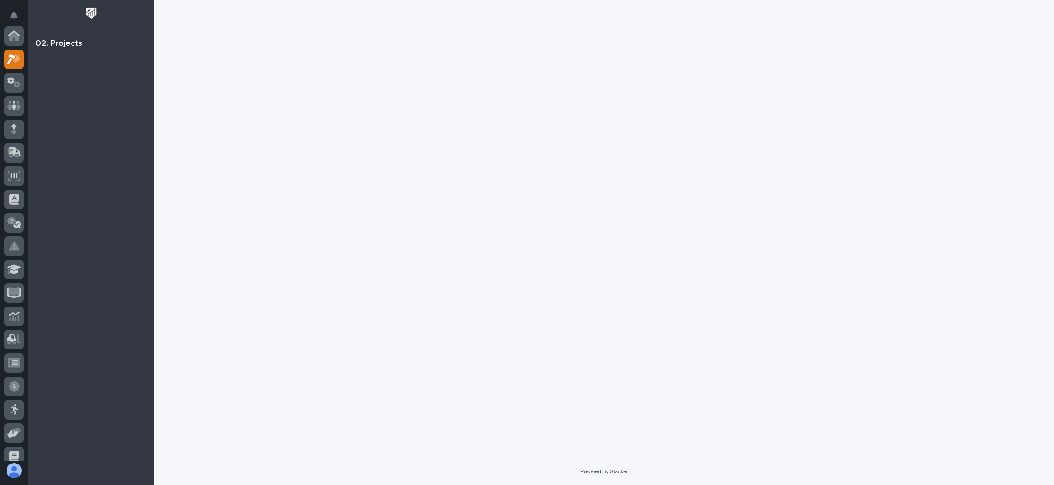
scroll to position [23, 0]
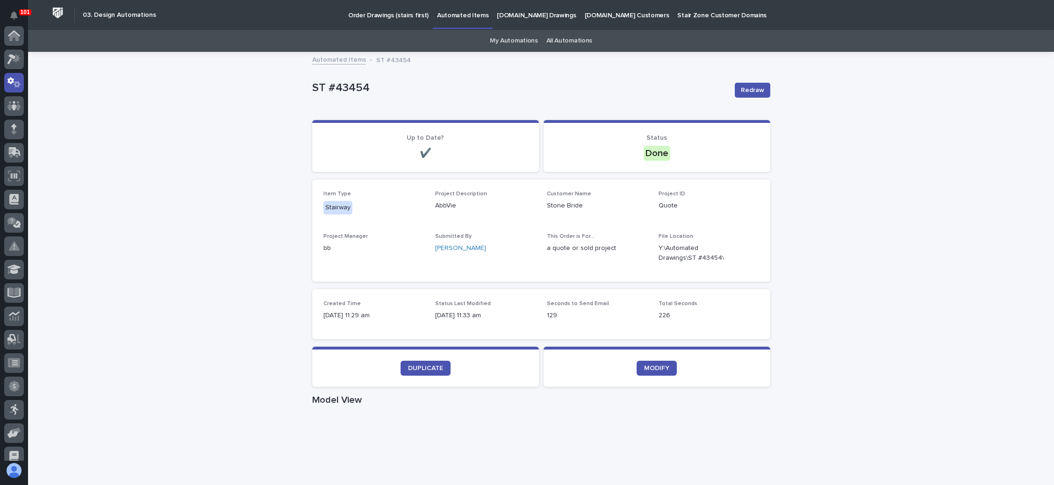
scroll to position [46, 0]
click at [395, 14] on p "Order Drawings (stairs first)" at bounding box center [388, 10] width 80 height 20
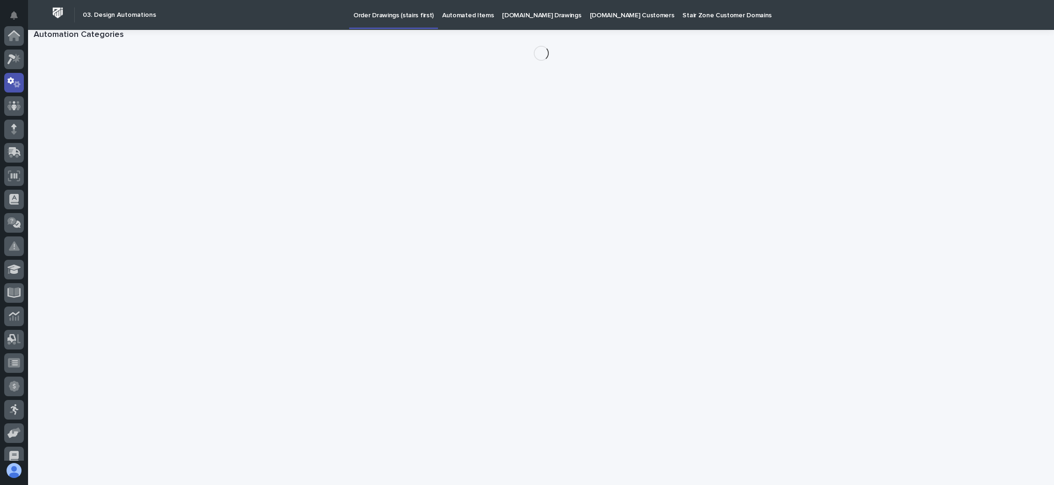
scroll to position [46, 0]
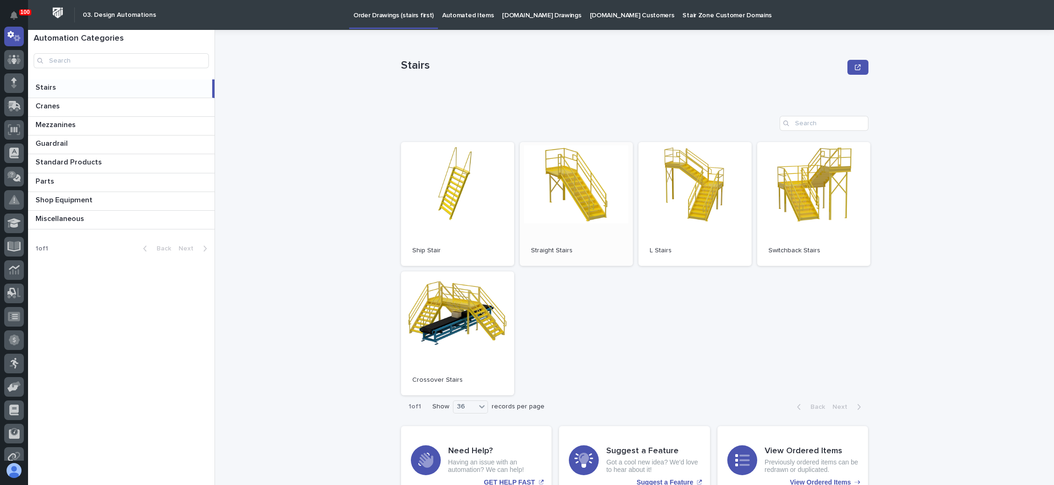
click at [595, 209] on link "Open" at bounding box center [576, 204] width 113 height 124
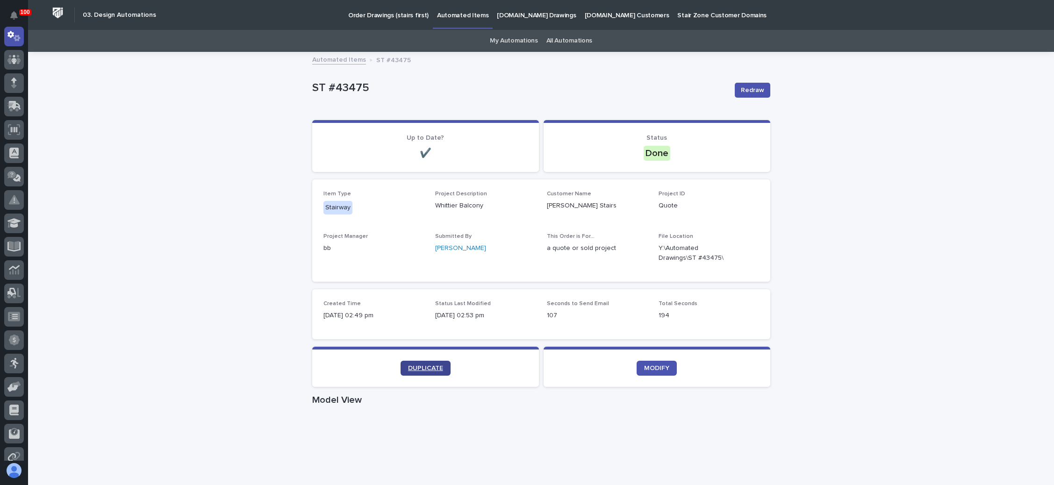
click at [423, 364] on link "DUPLICATE" at bounding box center [426, 368] width 50 height 15
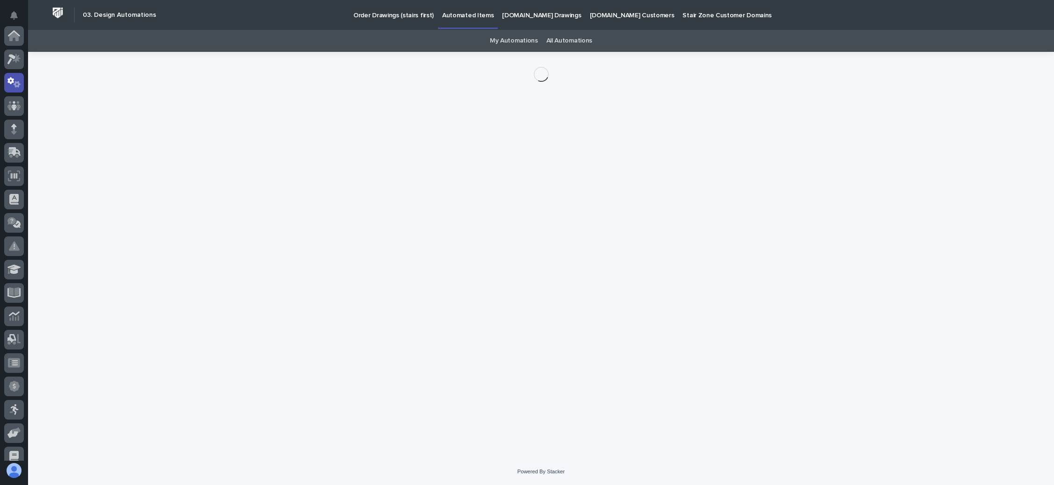
scroll to position [46, 0]
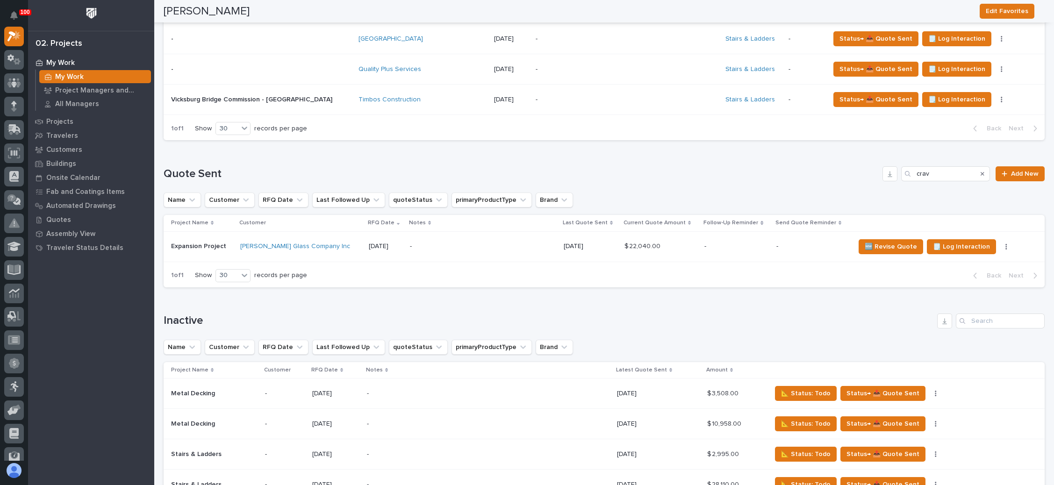
scroll to position [561, 0]
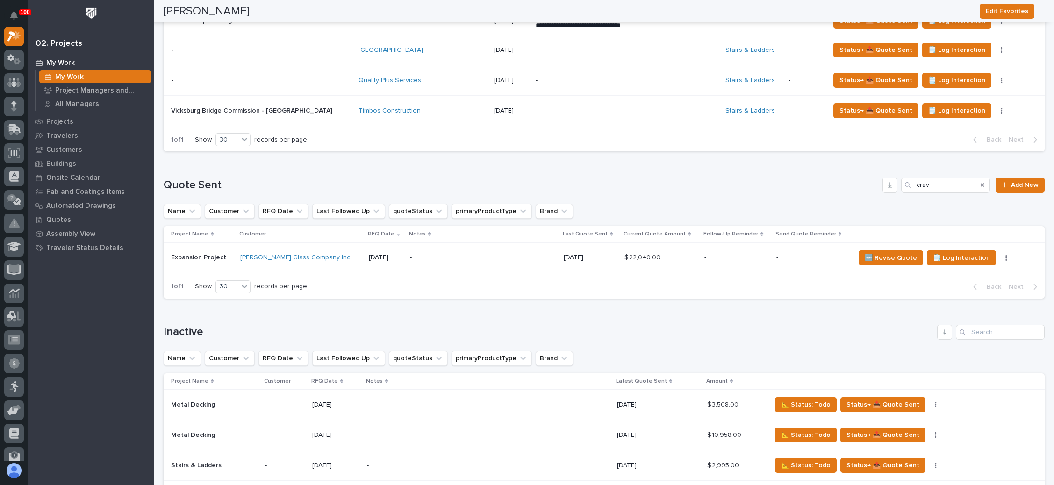
click at [975, 180] on div "Search" at bounding box center [982, 185] width 15 height 15
click at [981, 184] on icon "Search" at bounding box center [983, 186] width 4 height 4
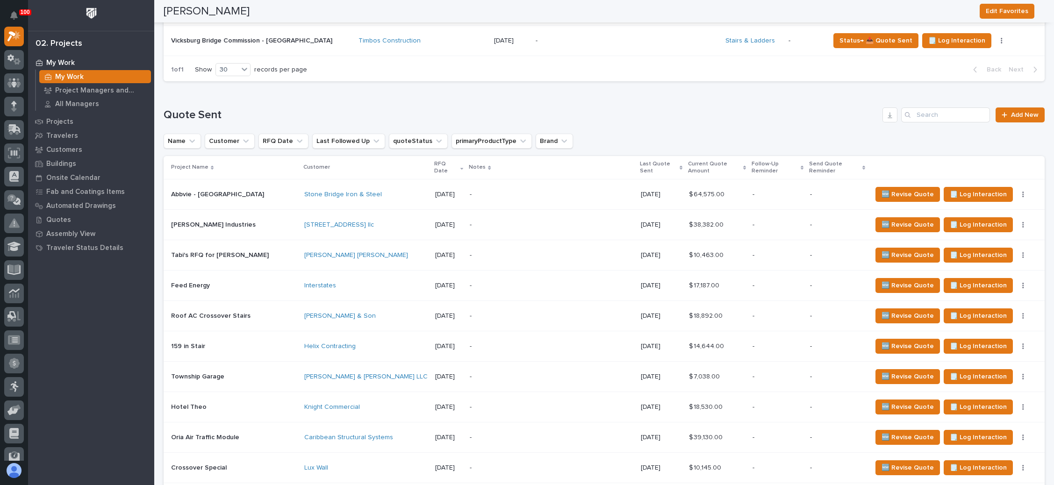
scroll to position [491, 0]
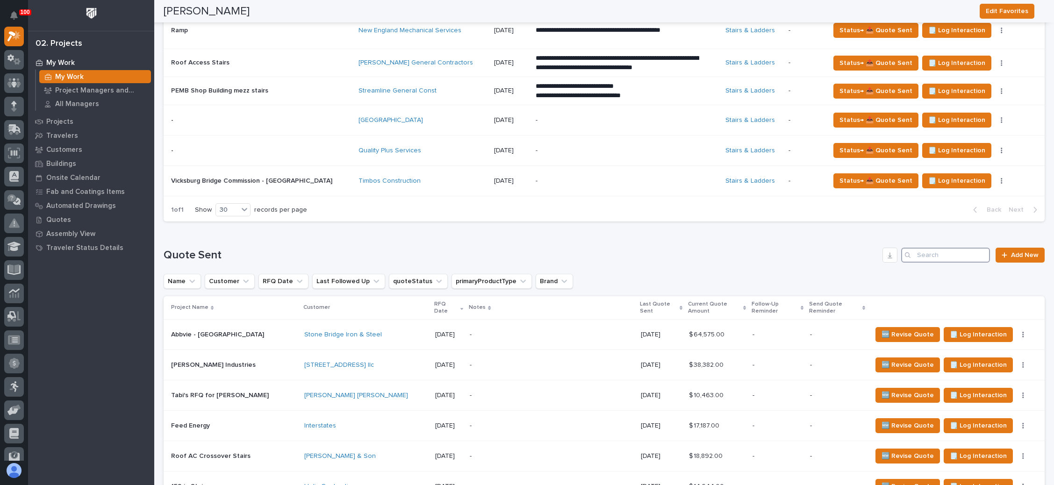
click at [925, 256] on input "Search" at bounding box center [945, 255] width 89 height 15
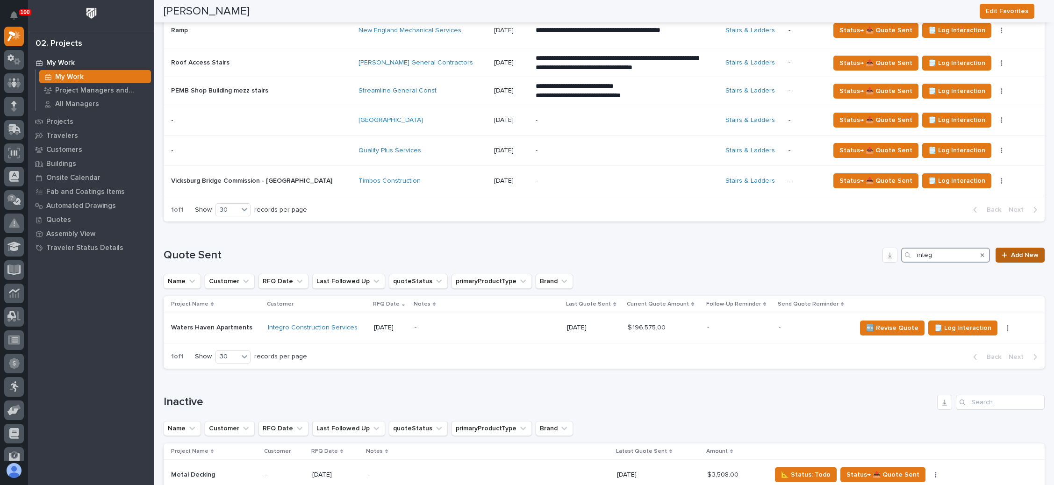
type input "integ"
click at [883, 324] on span "🆕 Revise Quote" at bounding box center [892, 328] width 52 height 11
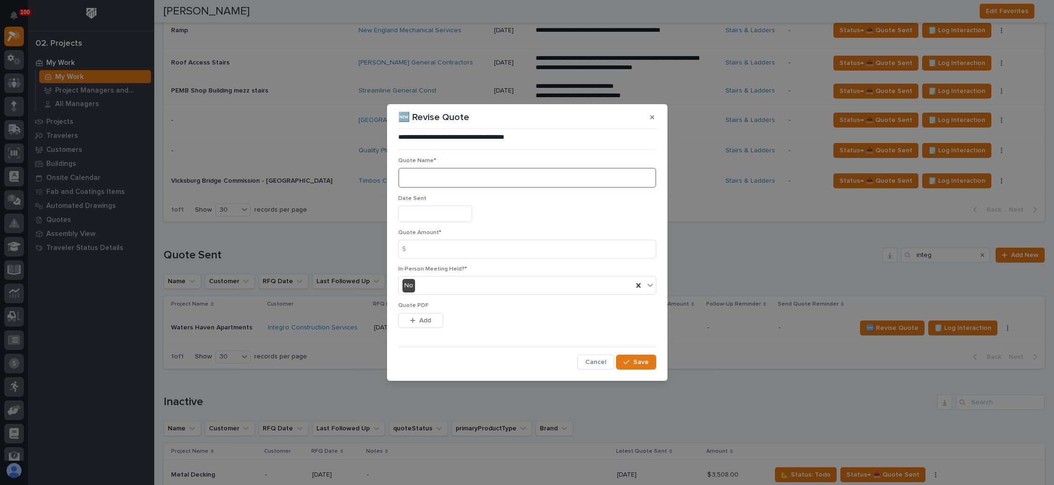
click at [426, 174] on textarea at bounding box center [527, 178] width 258 height 20
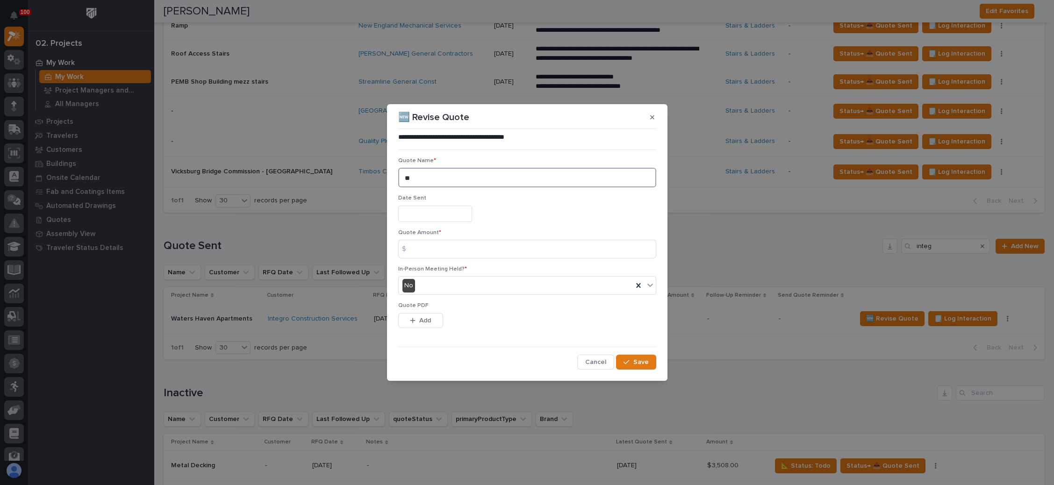
type textarea "**"
click at [433, 212] on input "text" at bounding box center [435, 214] width 74 height 16
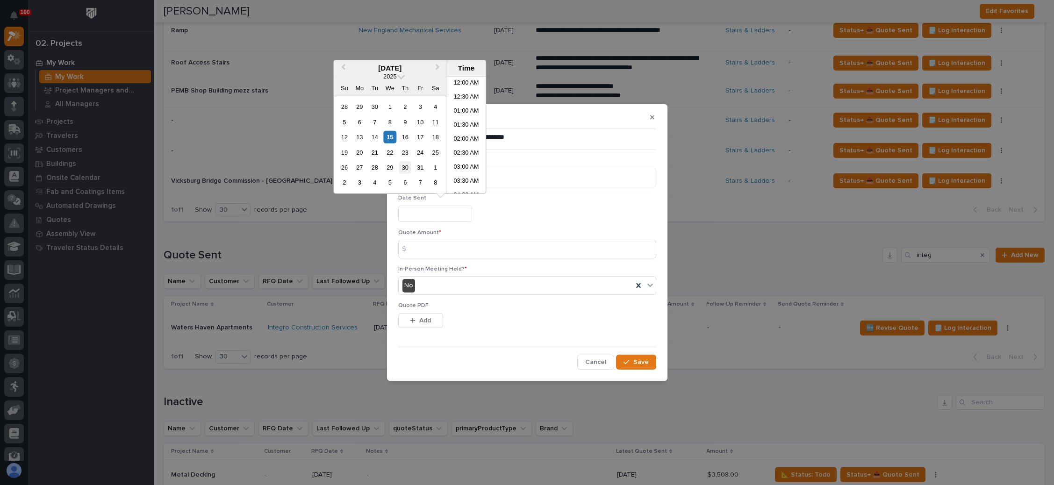
scroll to position [369, 0]
click at [374, 134] on div "14" at bounding box center [374, 137] width 13 height 13
type input "**********"
click at [420, 247] on input at bounding box center [527, 249] width 258 height 19
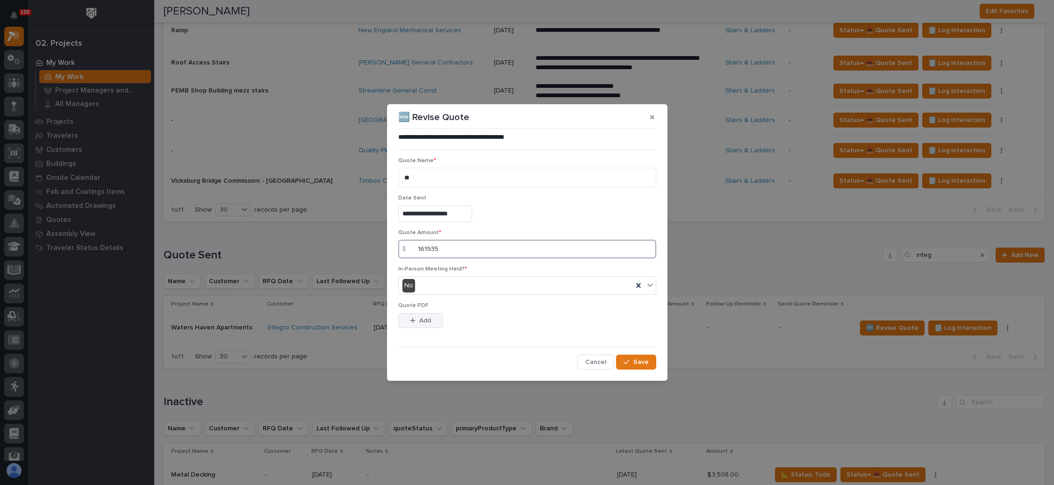
type input "161935"
click at [419, 317] on span "Add" at bounding box center [425, 321] width 12 height 8
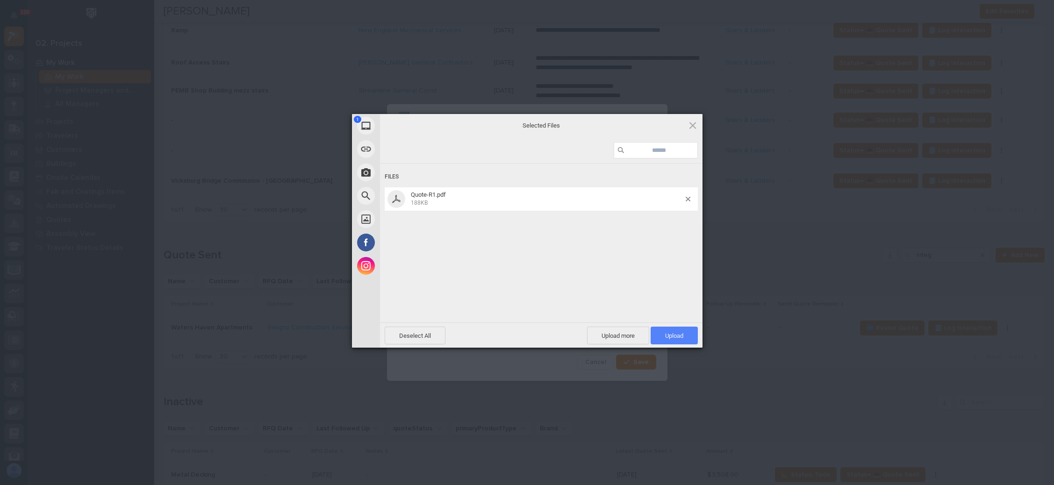
click at [666, 331] on span "Upload 1" at bounding box center [674, 336] width 47 height 18
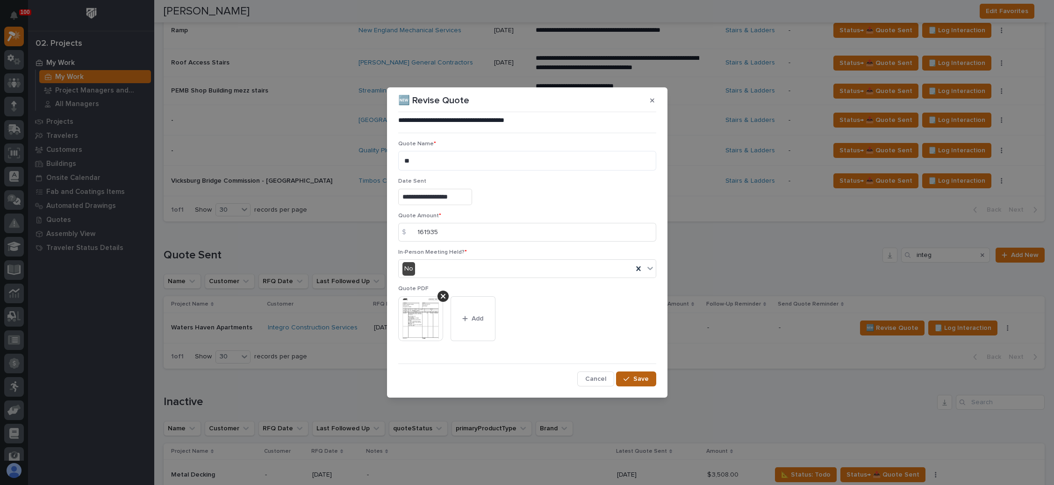
click at [629, 376] on icon "button" at bounding box center [627, 379] width 6 height 7
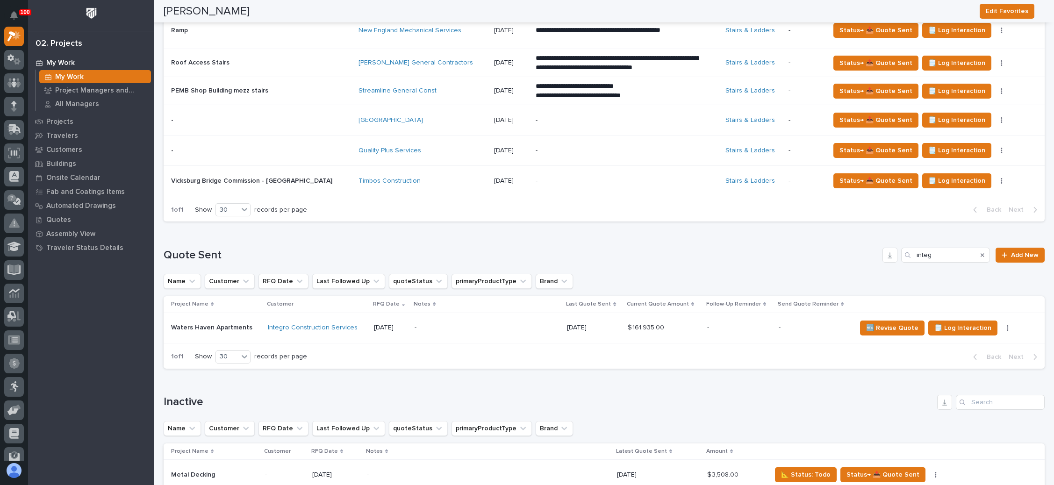
scroll to position [561, 0]
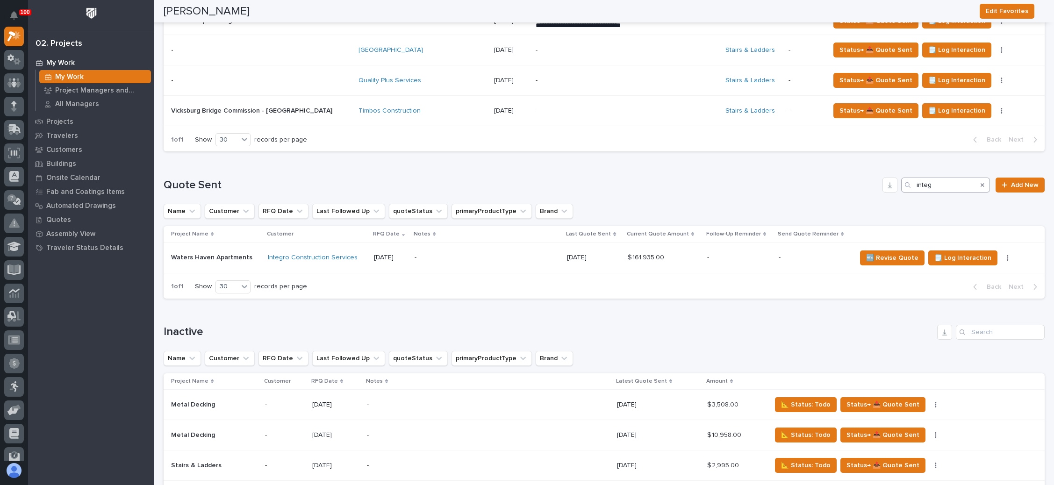
click at [981, 184] on icon "Search" at bounding box center [983, 185] width 4 height 6
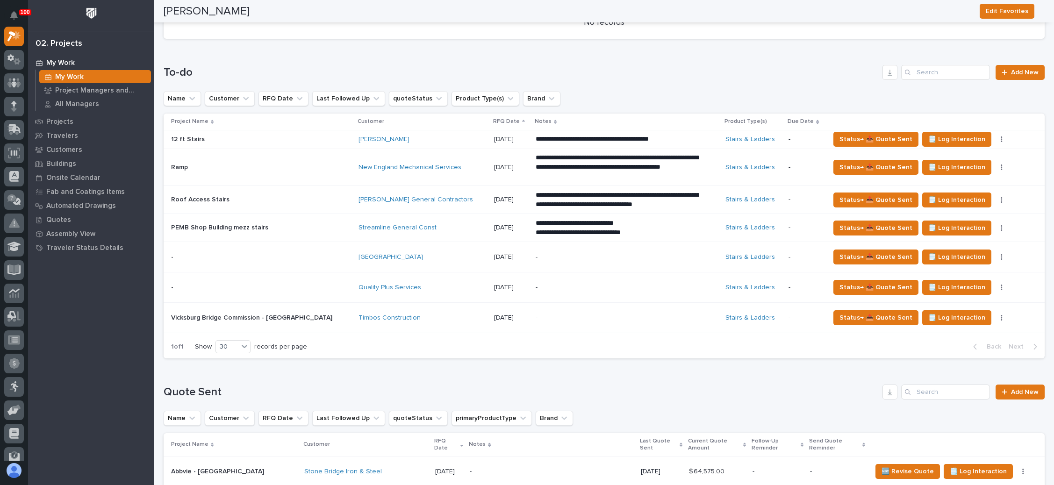
scroll to position [351, 0]
